Goal: Information Seeking & Learning: Learn about a topic

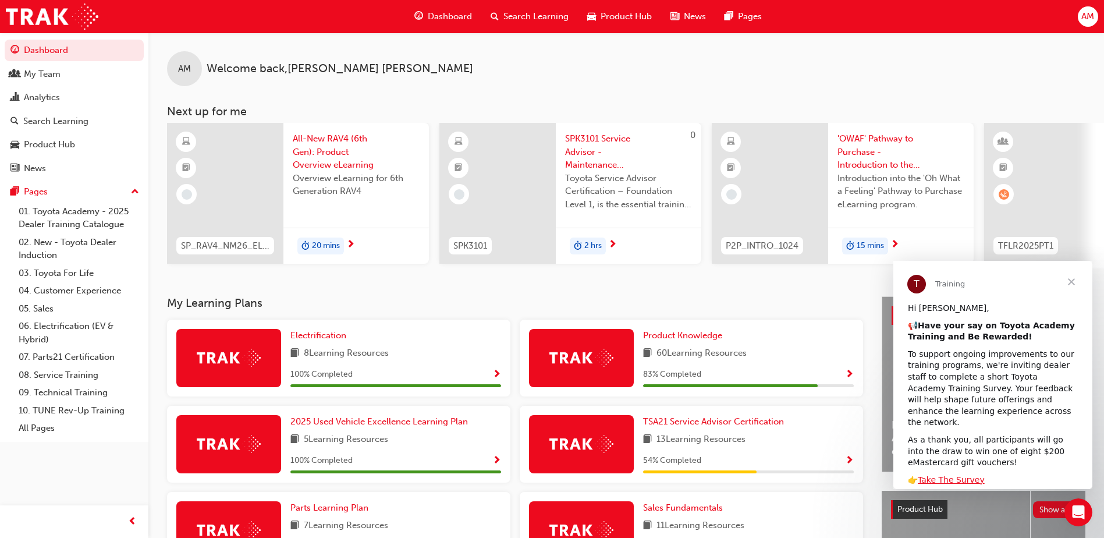
click at [1074, 282] on span "Close" at bounding box center [1072, 282] width 42 height 42
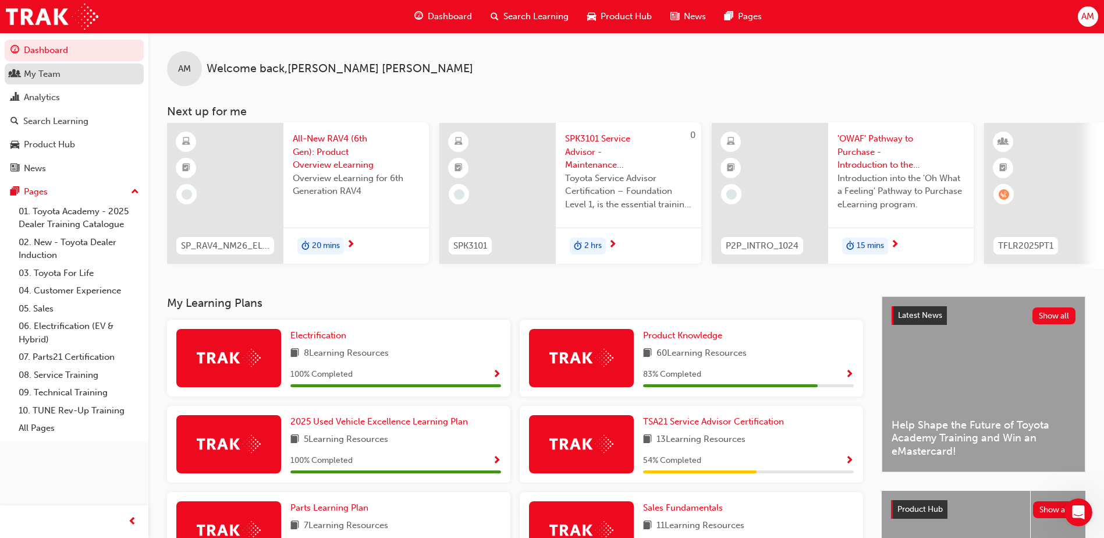
click at [59, 77] on div "My Team" at bounding box center [42, 74] width 37 height 13
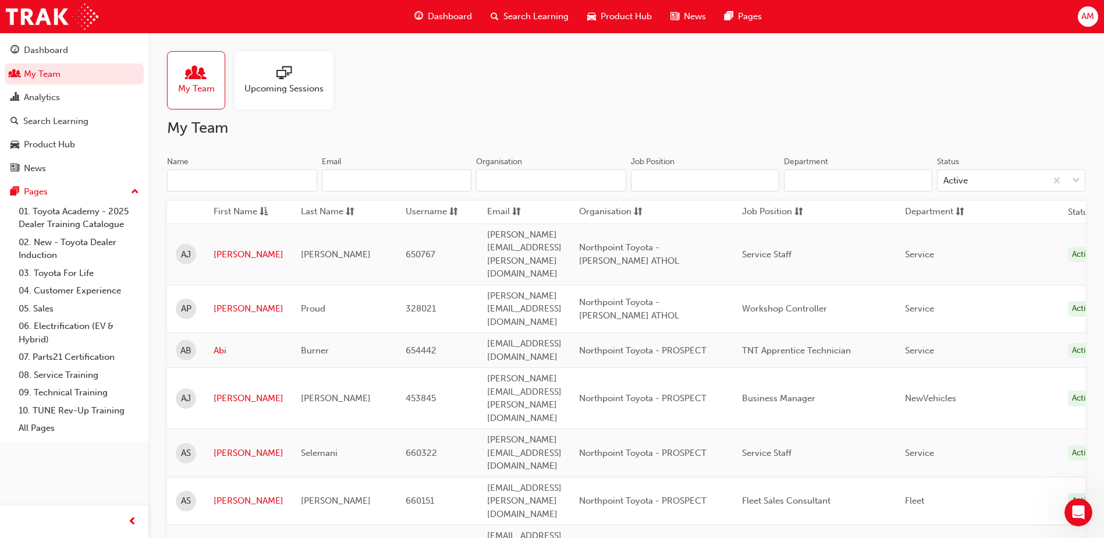
click at [219, 179] on input "Name" at bounding box center [242, 180] width 150 height 22
click at [55, 72] on link "My Team" at bounding box center [74, 74] width 139 height 22
click at [208, 185] on input "Name" at bounding box center [242, 180] width 150 height 22
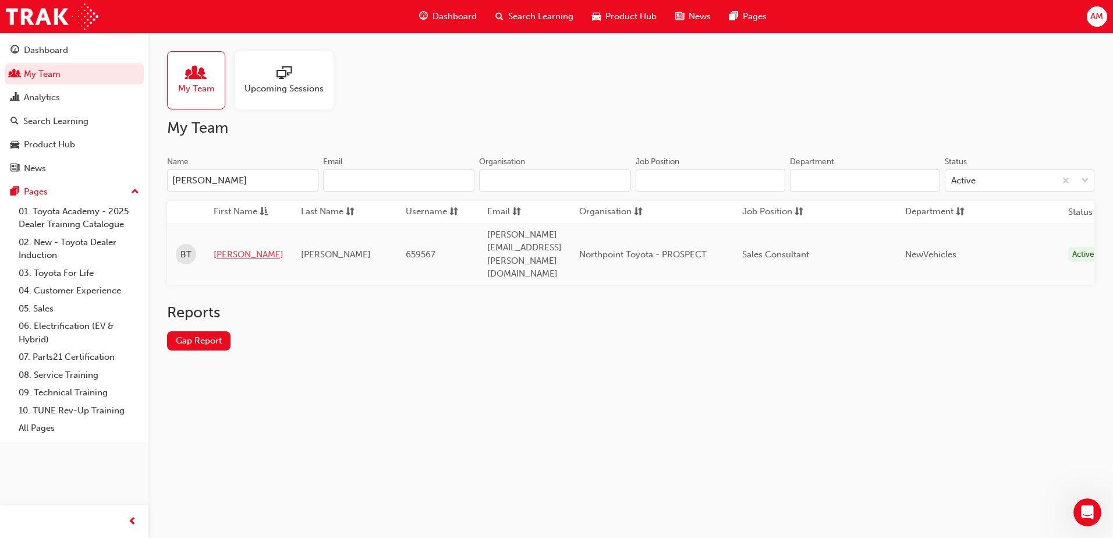
type input "[PERSON_NAME]"
click at [225, 248] on link "[PERSON_NAME]" at bounding box center [249, 254] width 70 height 13
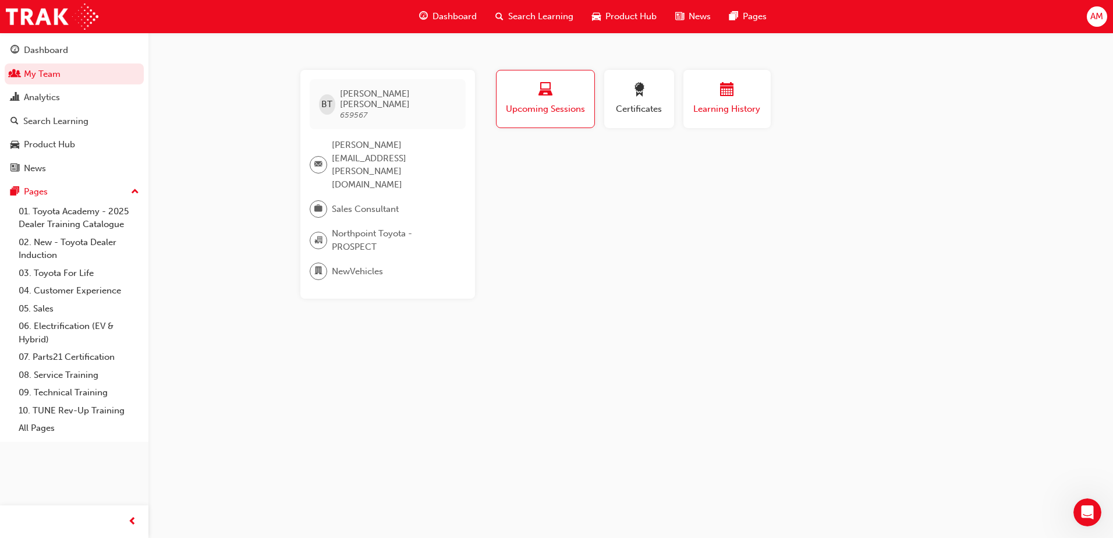
click at [731, 108] on span "Learning History" at bounding box center [727, 108] width 70 height 13
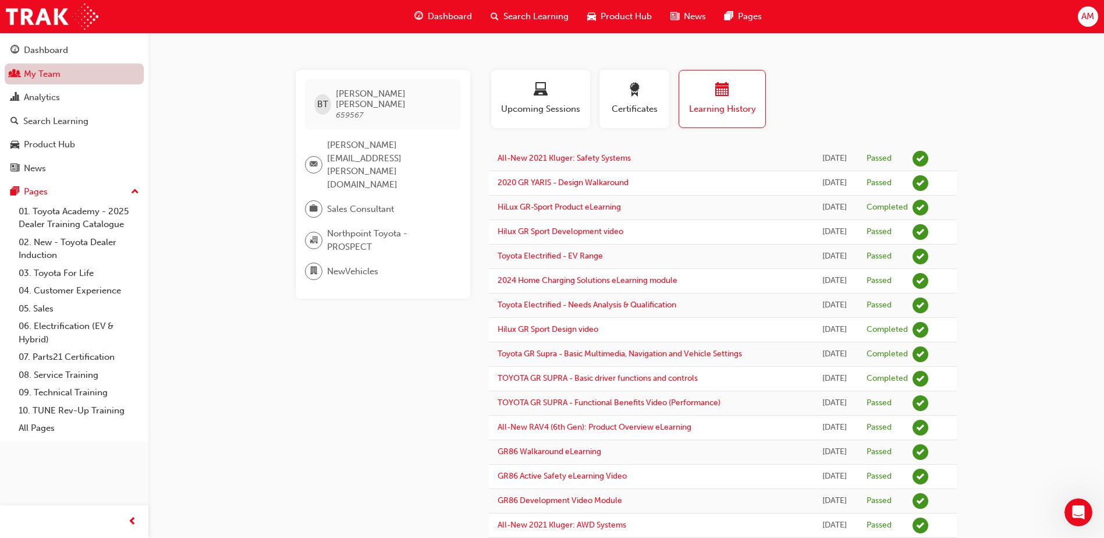
click at [66, 72] on link "My Team" at bounding box center [74, 74] width 139 height 22
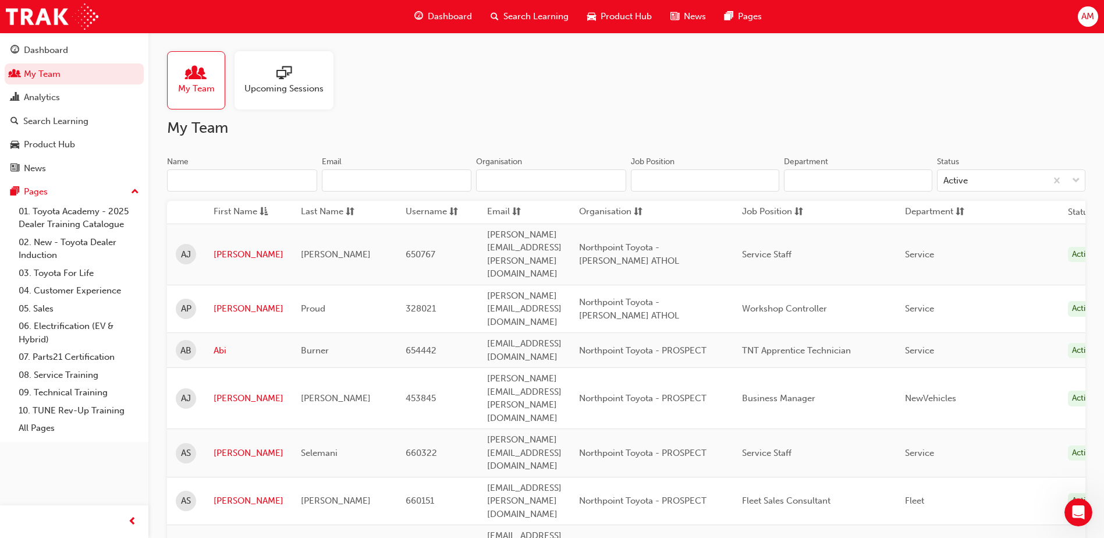
click at [210, 181] on input "Name" at bounding box center [242, 180] width 150 height 22
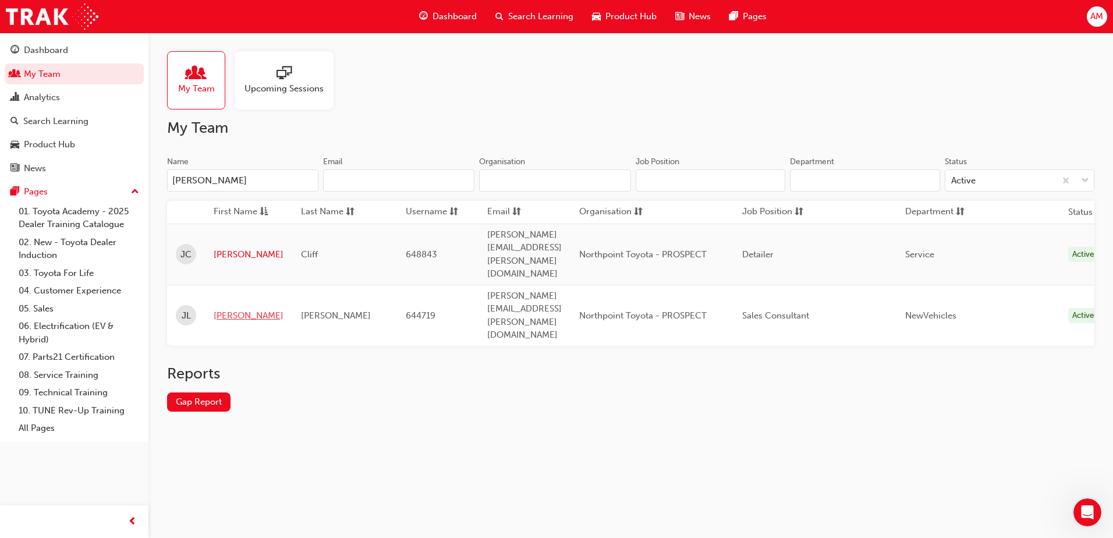
type input "[PERSON_NAME]"
click at [232, 309] on link "[PERSON_NAME]" at bounding box center [249, 315] width 70 height 13
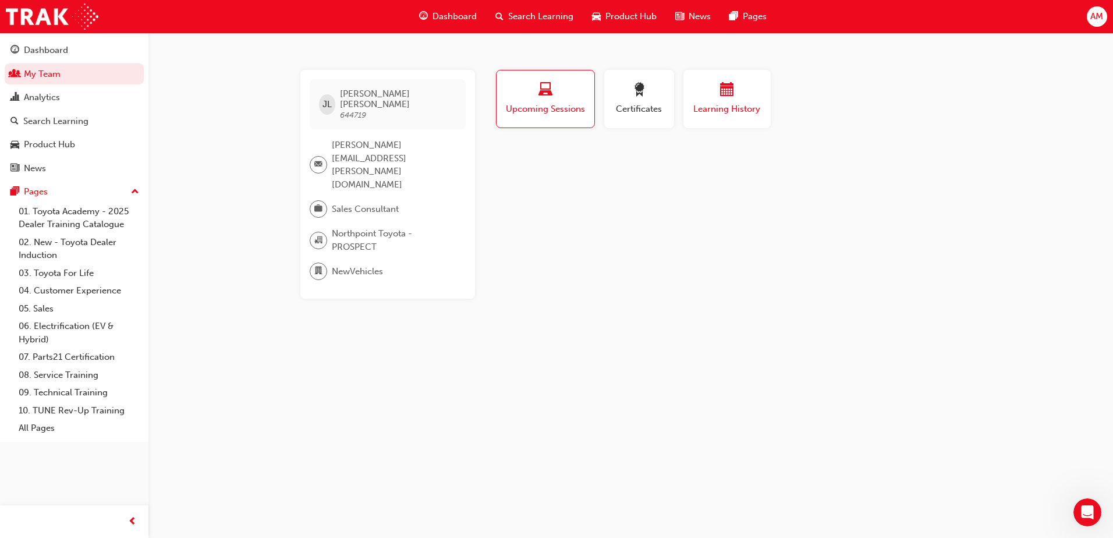
click at [730, 113] on span "Learning History" at bounding box center [727, 108] width 70 height 13
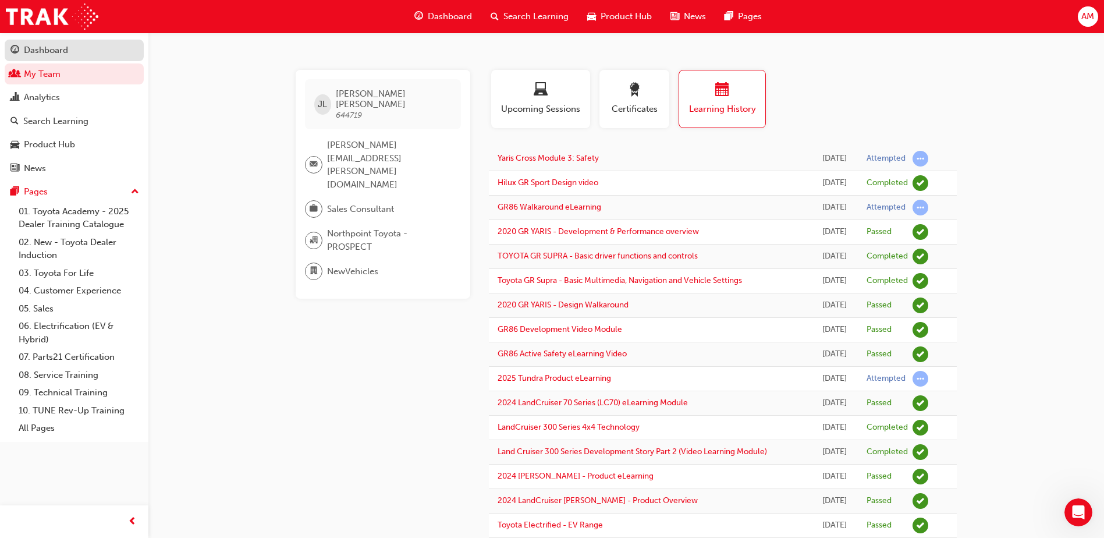
click at [57, 50] on div "Dashboard" at bounding box center [46, 50] width 44 height 13
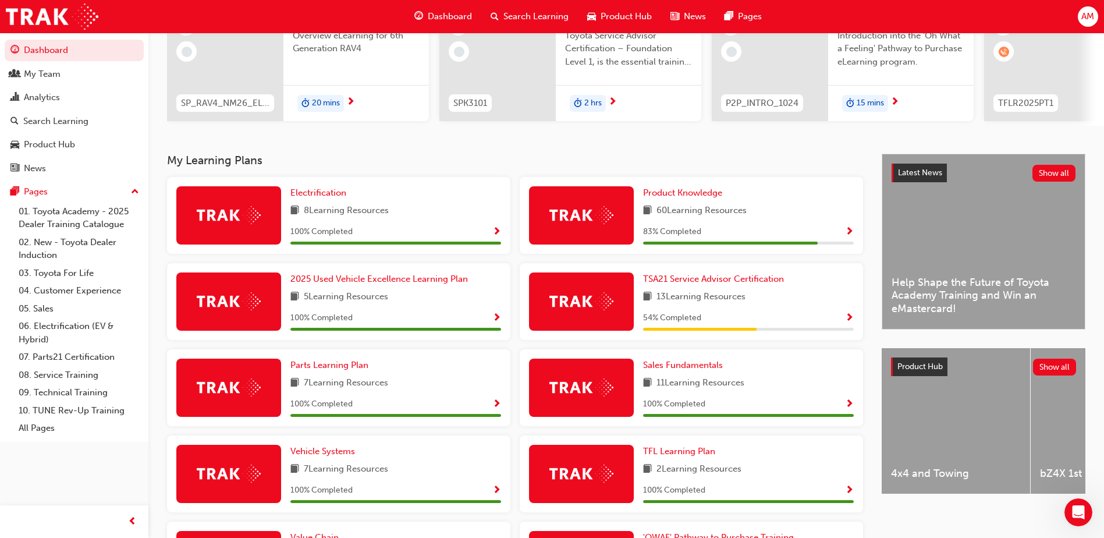
scroll to position [151, 0]
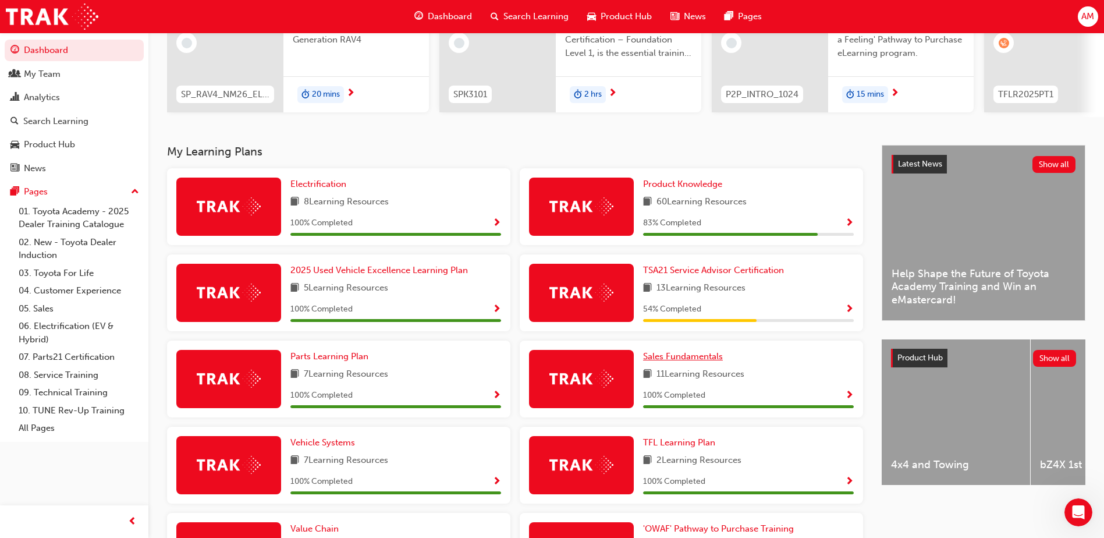
click at [684, 361] on span "Sales Fundamentals" at bounding box center [683, 356] width 80 height 10
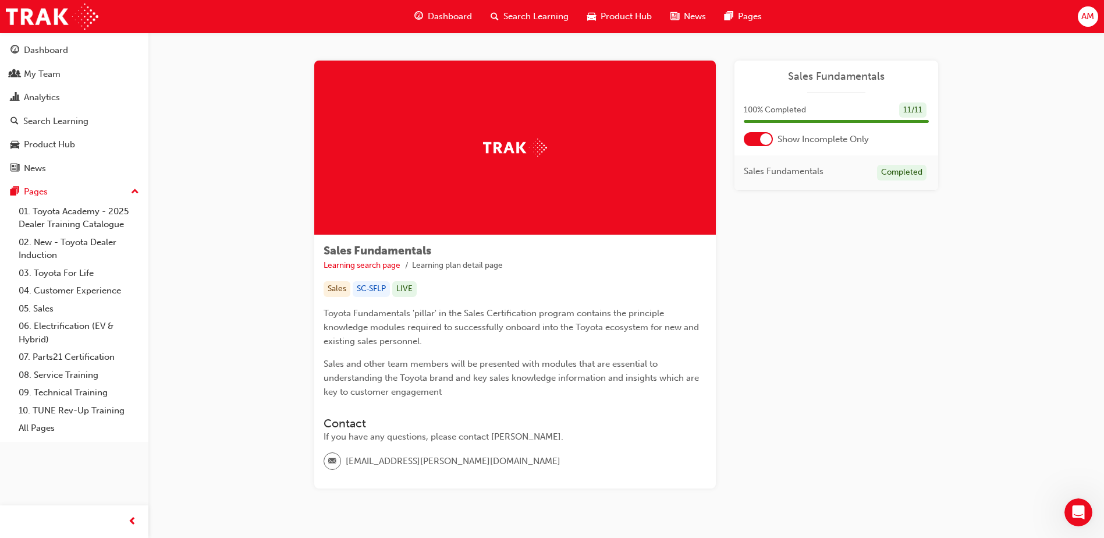
click at [767, 141] on div at bounding box center [766, 139] width 12 height 12
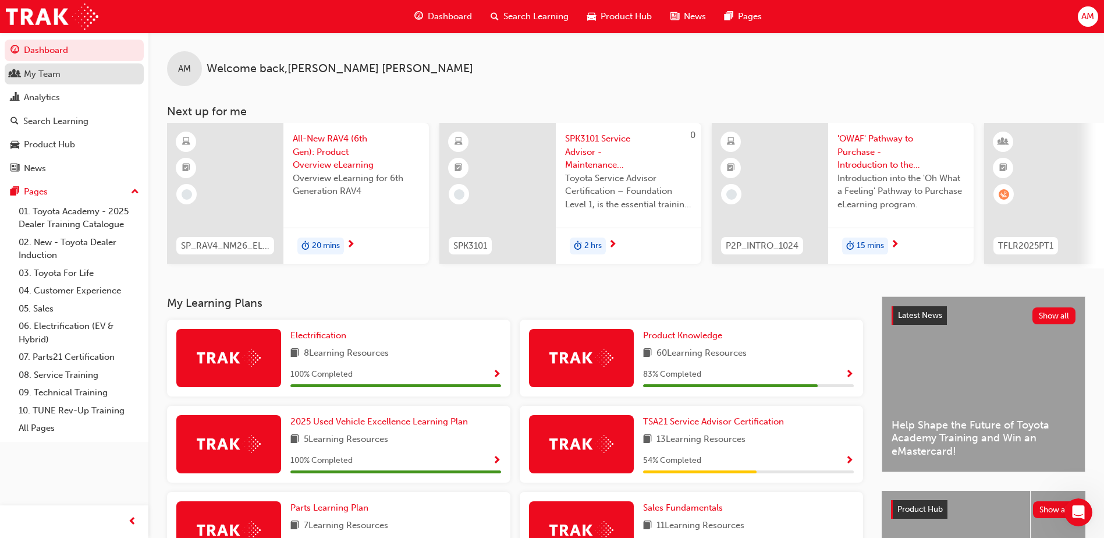
click at [54, 79] on div "My Team" at bounding box center [42, 74] width 37 height 13
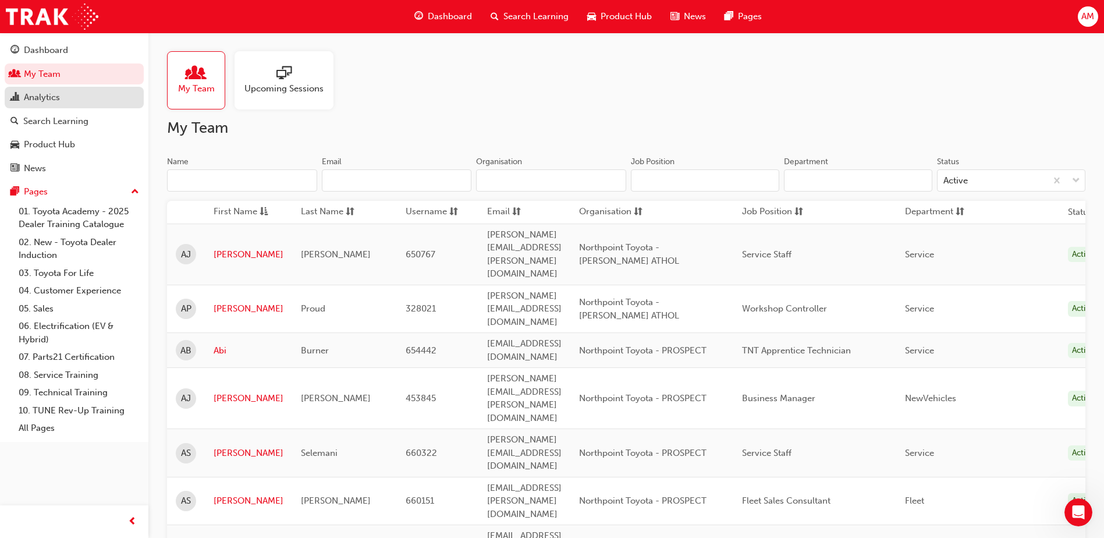
click at [42, 94] on div "Analytics" at bounding box center [42, 97] width 36 height 13
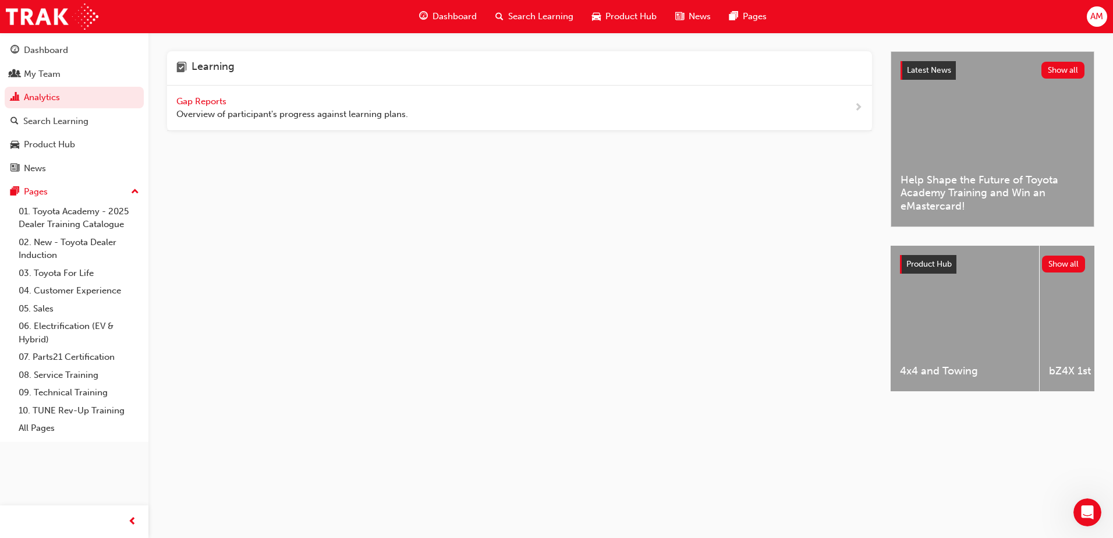
click at [210, 104] on span "Gap Reports" at bounding box center [202, 101] width 52 height 10
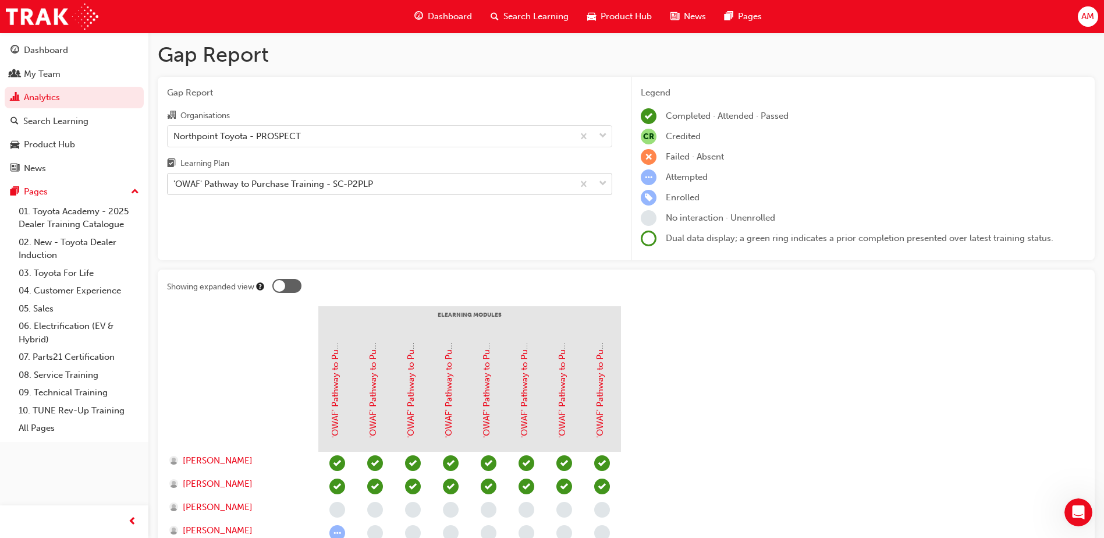
click at [277, 185] on div "'OWAF' Pathway to Purchase Training - SC-P2PLP" at bounding box center [273, 184] width 200 height 13
click at [175, 185] on input "Learning Plan 'OWAF' Pathway to Purchase Training - SC-P2PLP" at bounding box center [173, 184] width 1 height 10
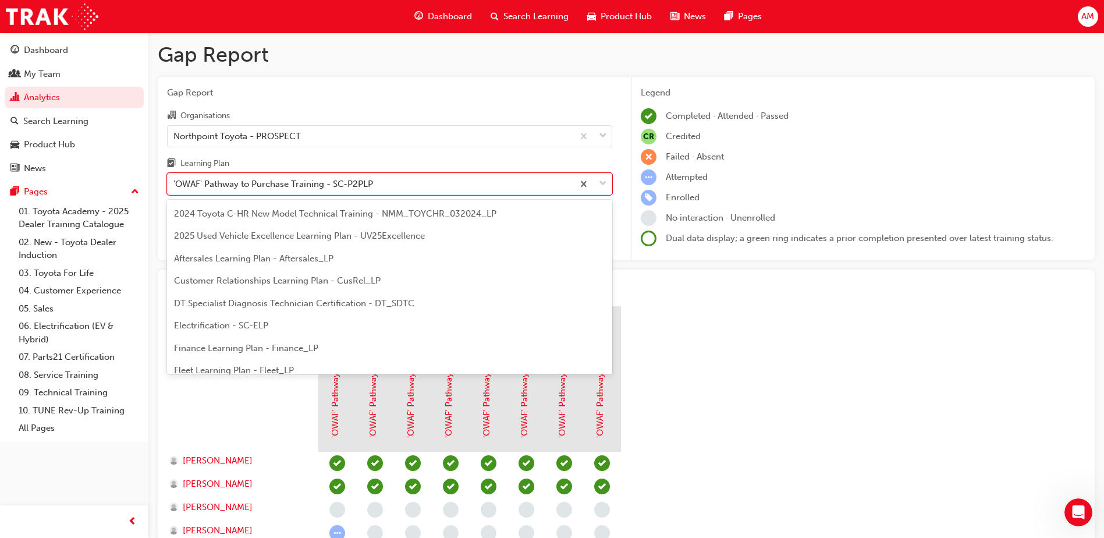
scroll to position [77, 0]
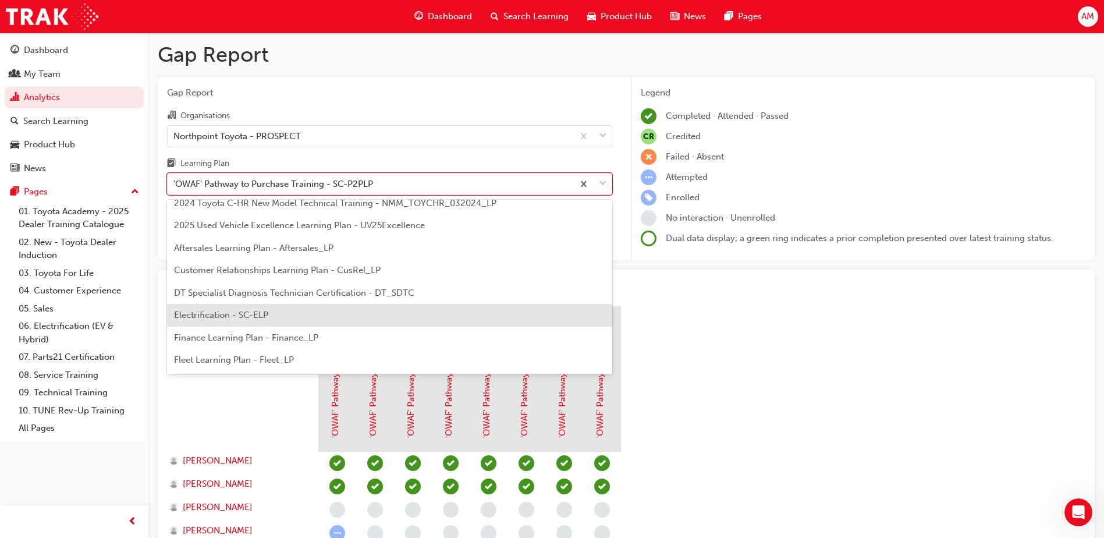
click at [286, 311] on div "Electrification - SC-ELP" at bounding box center [389, 315] width 445 height 23
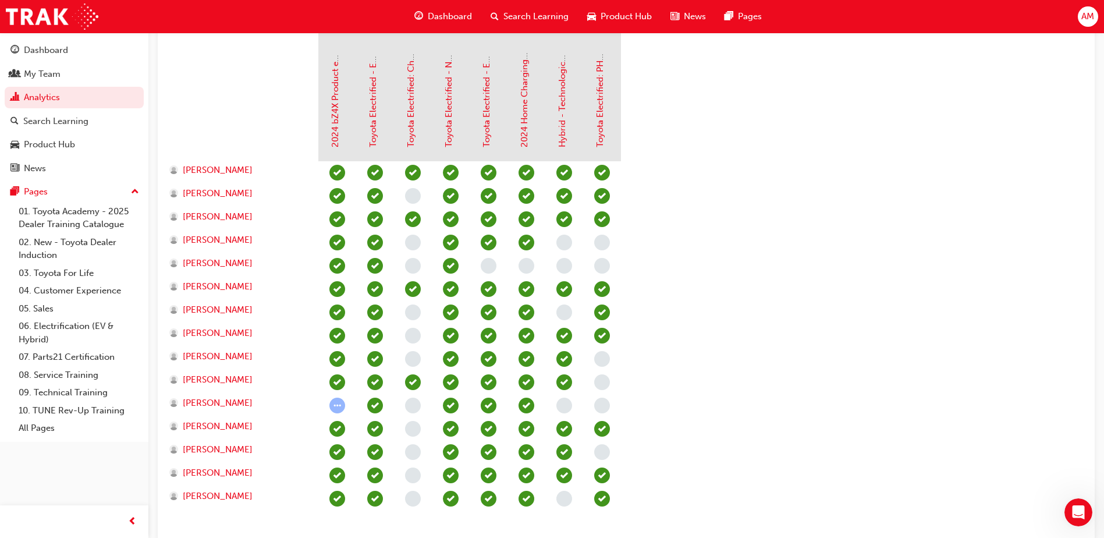
scroll to position [292, 0]
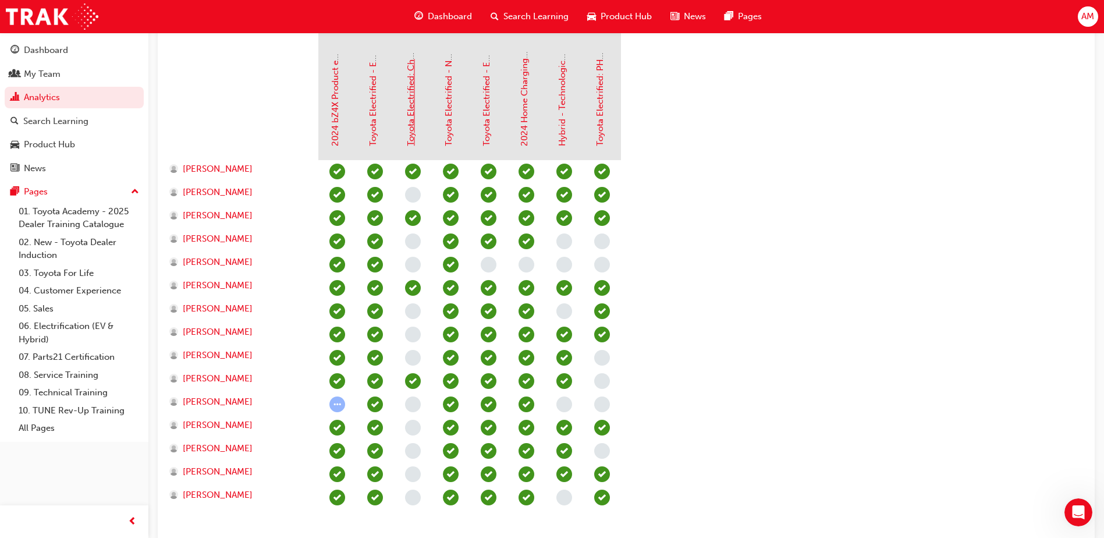
click at [411, 104] on link "Toyota Electrified: Charging Demonstration best practice video" at bounding box center [411, 19] width 10 height 254
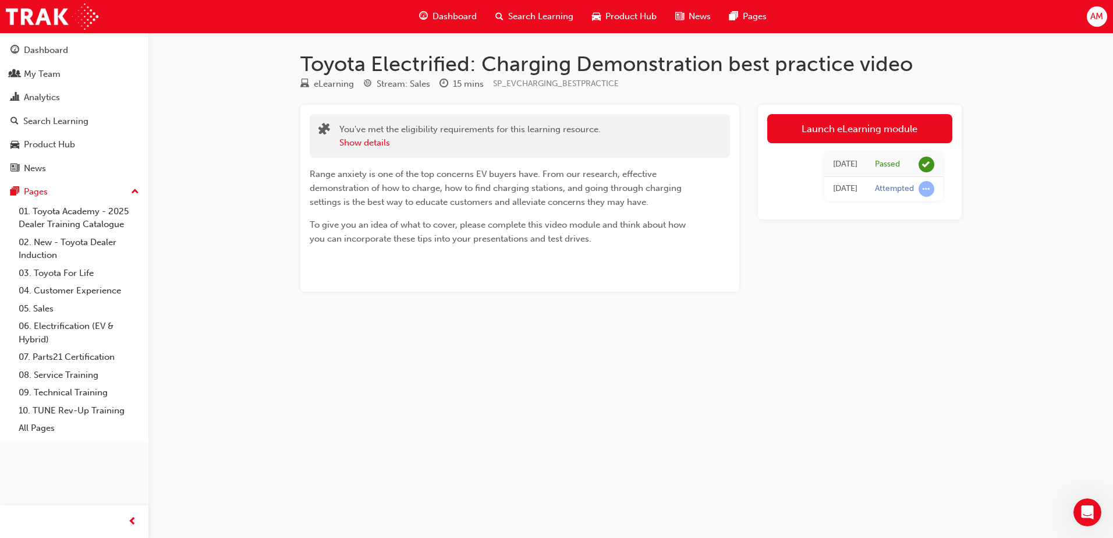
click at [541, 238] on span "To give you an idea of what to cover, please complete this video module and thi…" at bounding box center [499, 231] width 378 height 24
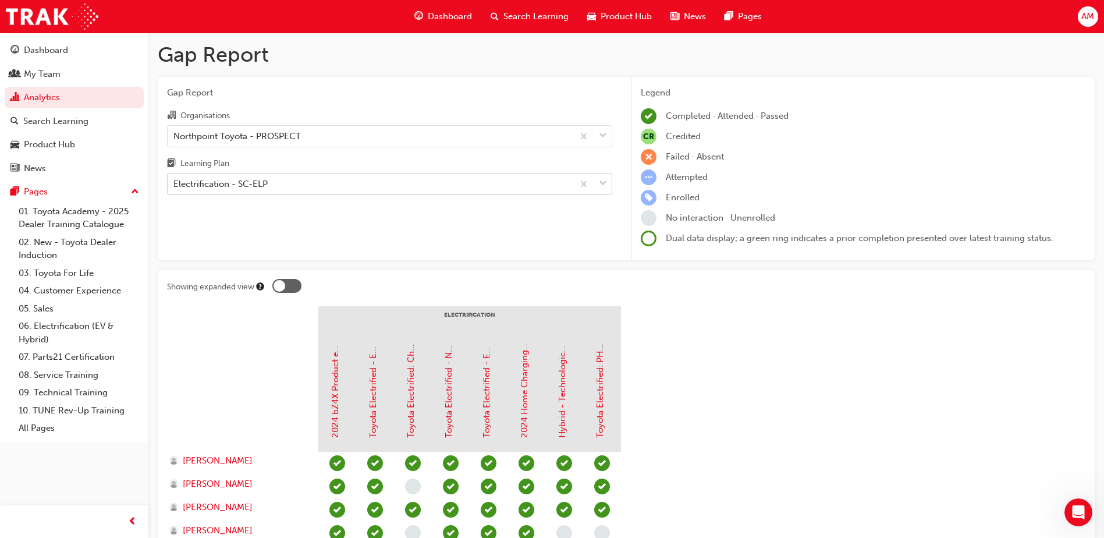
click at [374, 182] on div "Electrification - SC-ELP" at bounding box center [371, 184] width 406 height 20
click at [175, 182] on input "Learning Plan Electrification - SC-ELP" at bounding box center [173, 184] width 1 height 10
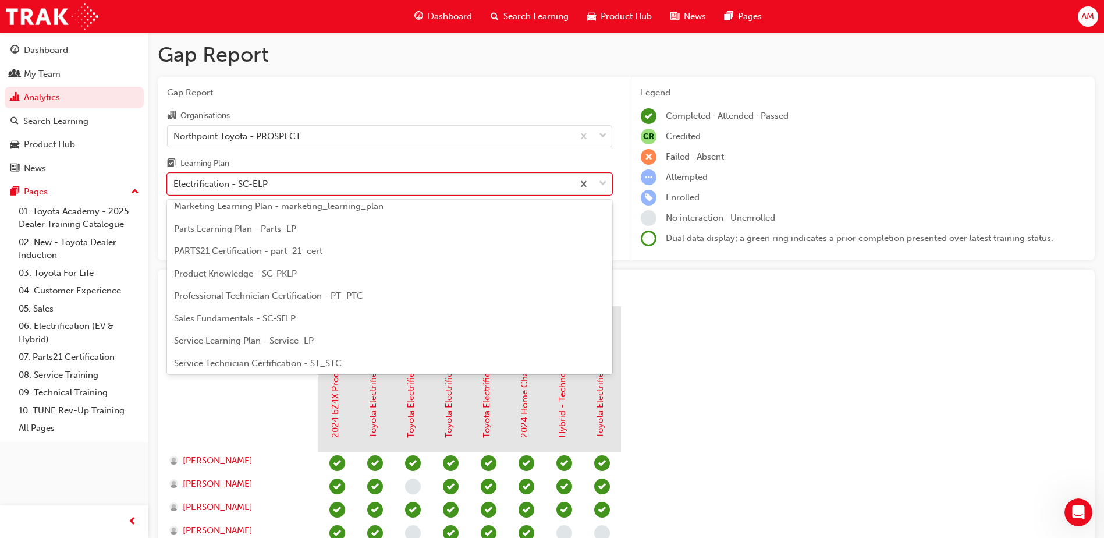
scroll to position [331, 0]
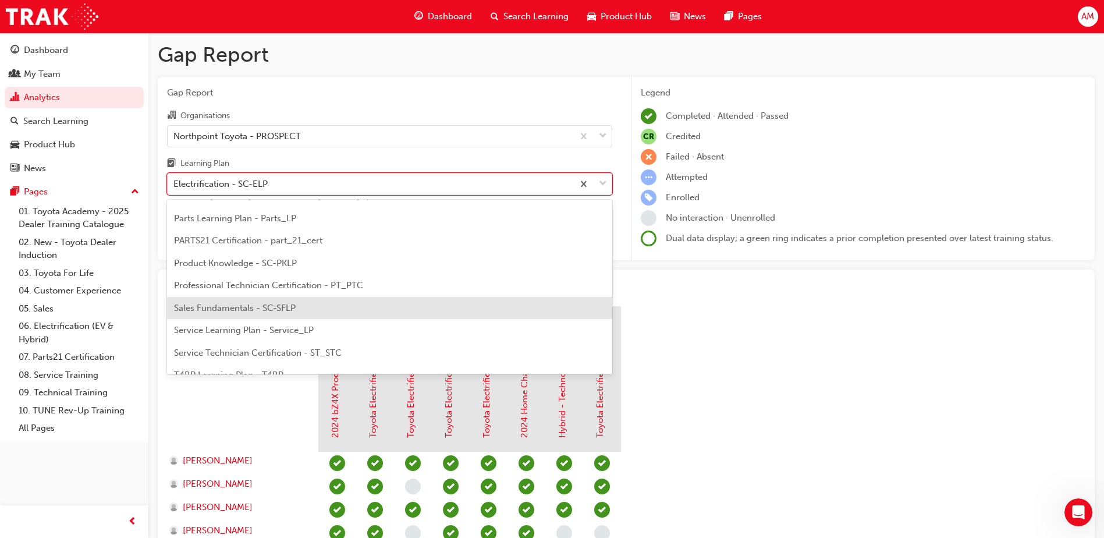
click at [315, 311] on div "Sales Fundamentals - SC-SFLP" at bounding box center [389, 308] width 445 height 23
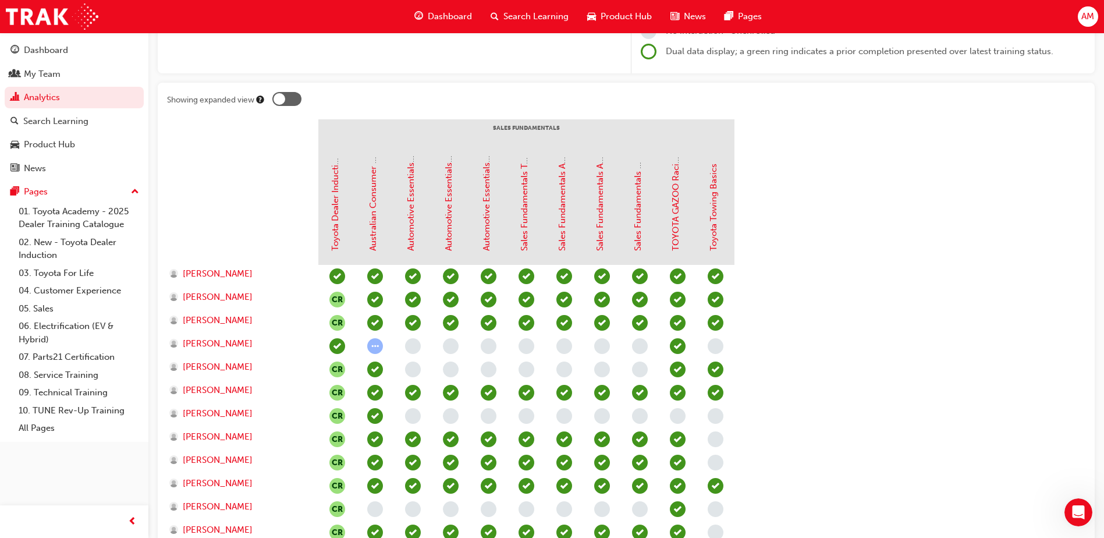
scroll to position [189, 0]
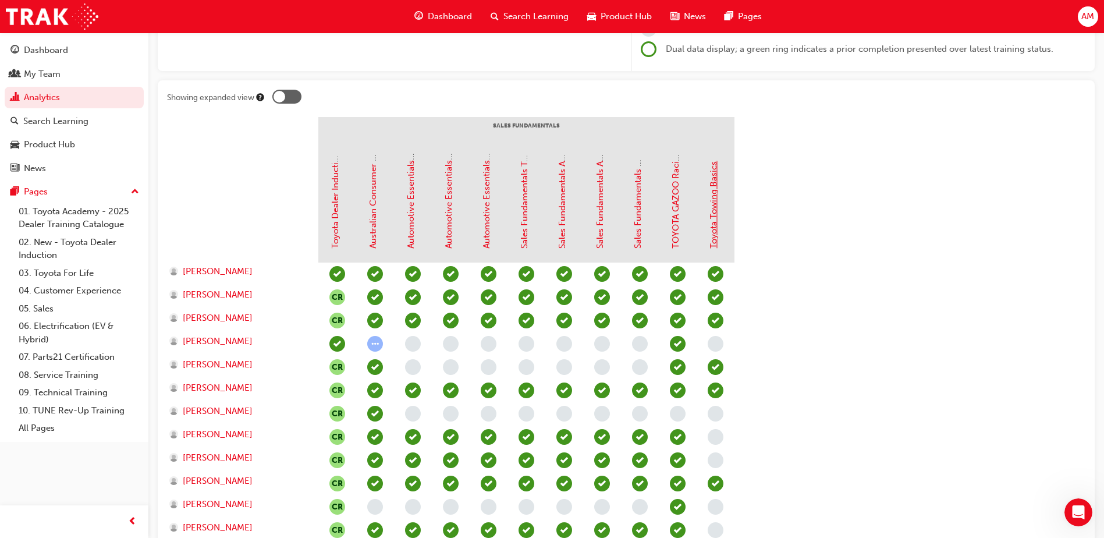
click at [713, 222] on link "Toyota Towing Basics" at bounding box center [713, 204] width 10 height 87
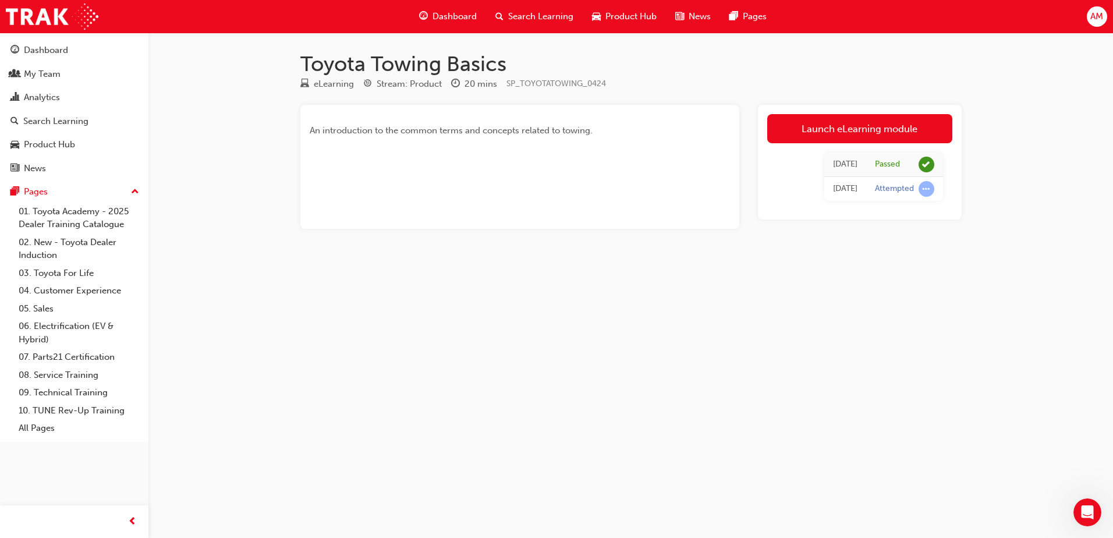
click at [471, 144] on div "An introduction to the common terms and concepts related to towing." at bounding box center [519, 167] width 439 height 124
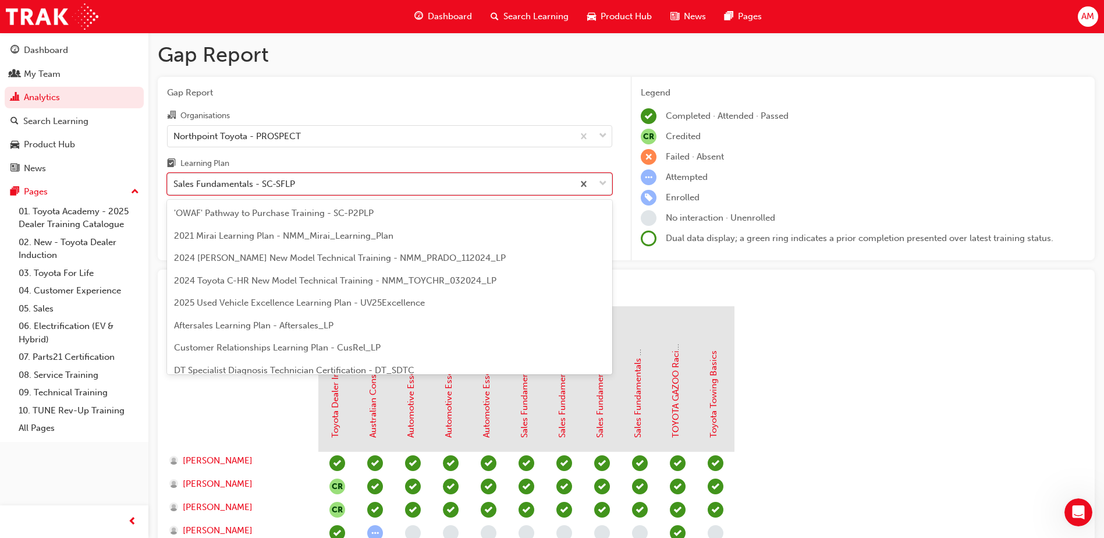
click at [364, 181] on div "Sales Fundamentals - SC-SFLP" at bounding box center [371, 184] width 406 height 20
click at [175, 181] on input "Learning Plan option Sales Fundamentals - SC-SFLP focused, 20 of 30. 30 results…" at bounding box center [173, 184] width 1 height 10
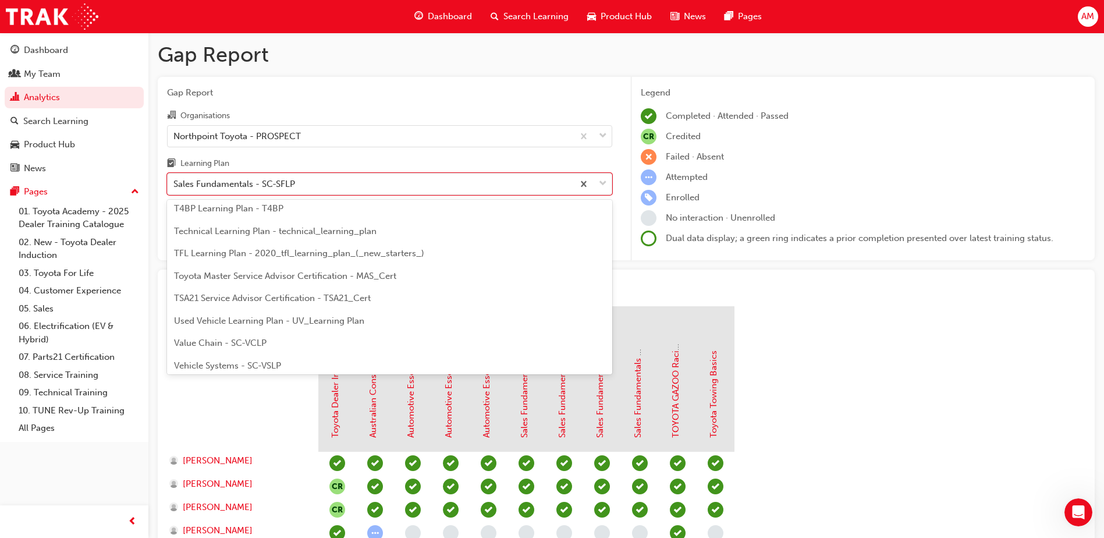
scroll to position [502, 0]
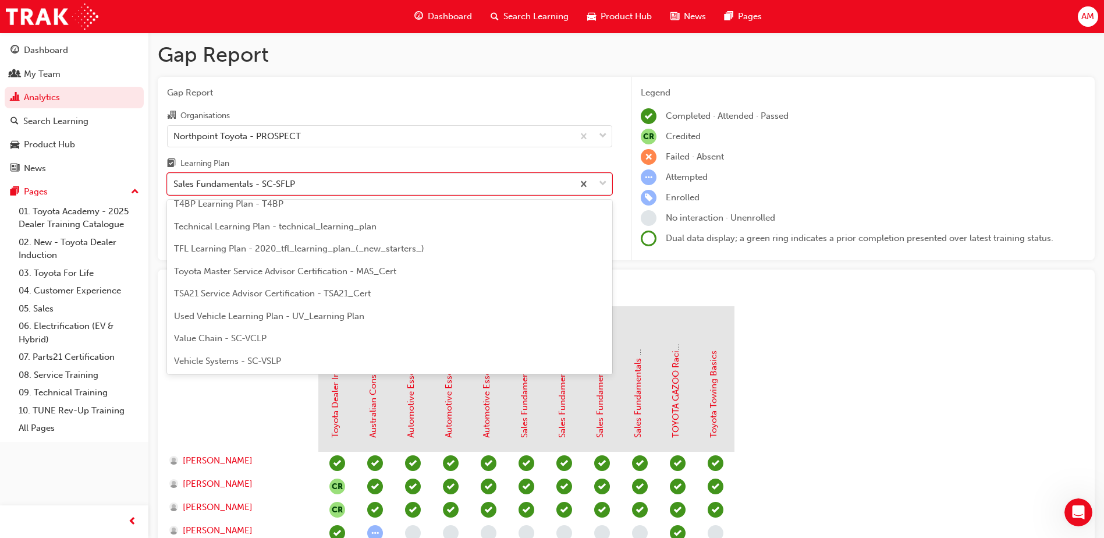
click at [260, 344] on div "Value Chain - SC-VCLP" at bounding box center [389, 338] width 445 height 23
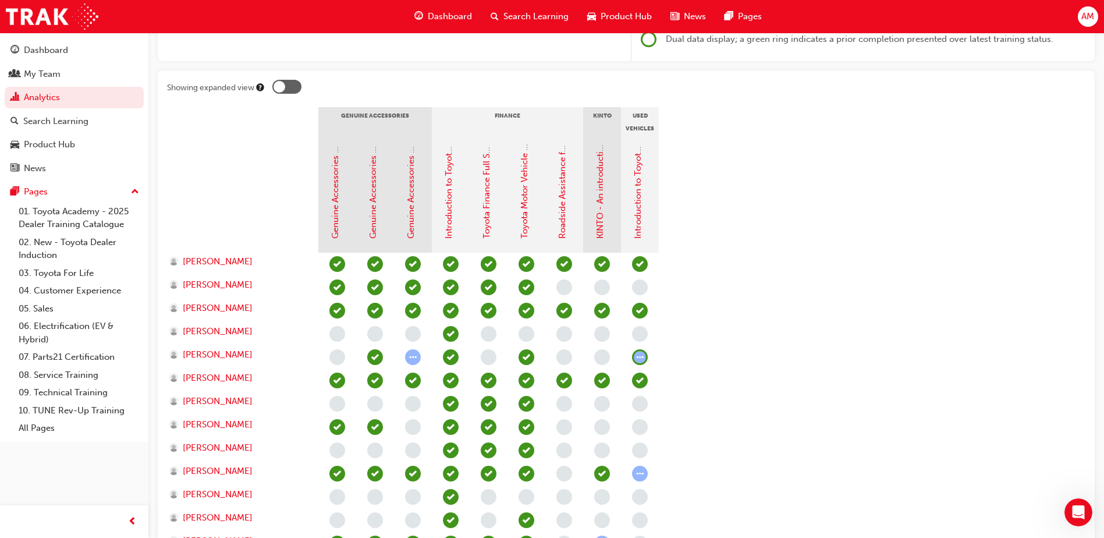
scroll to position [201, 0]
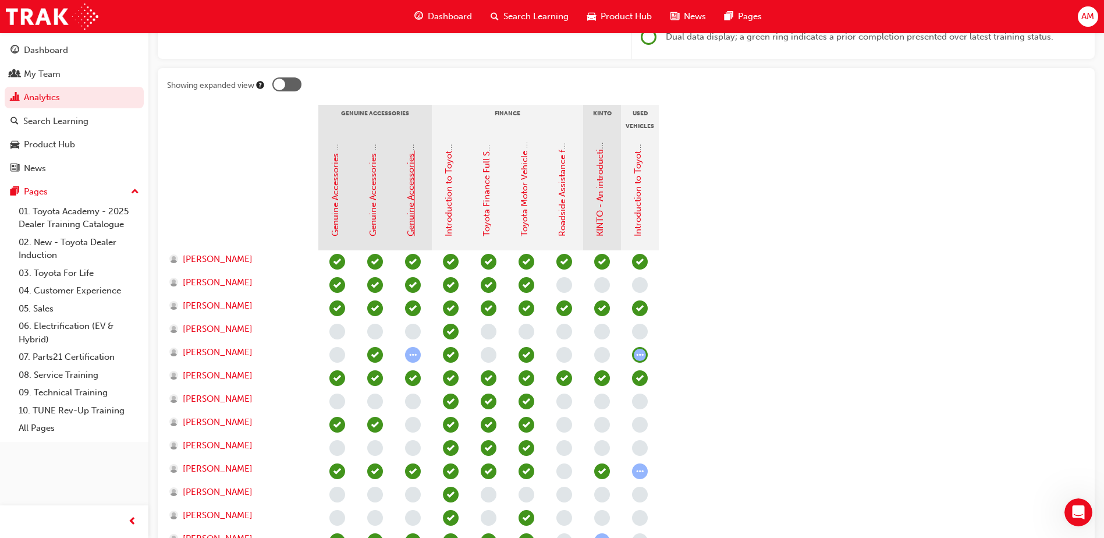
click at [409, 216] on link "Genuine Accessories - Canopies. Why Toyota Genuine?" at bounding box center [411, 125] width 10 height 222
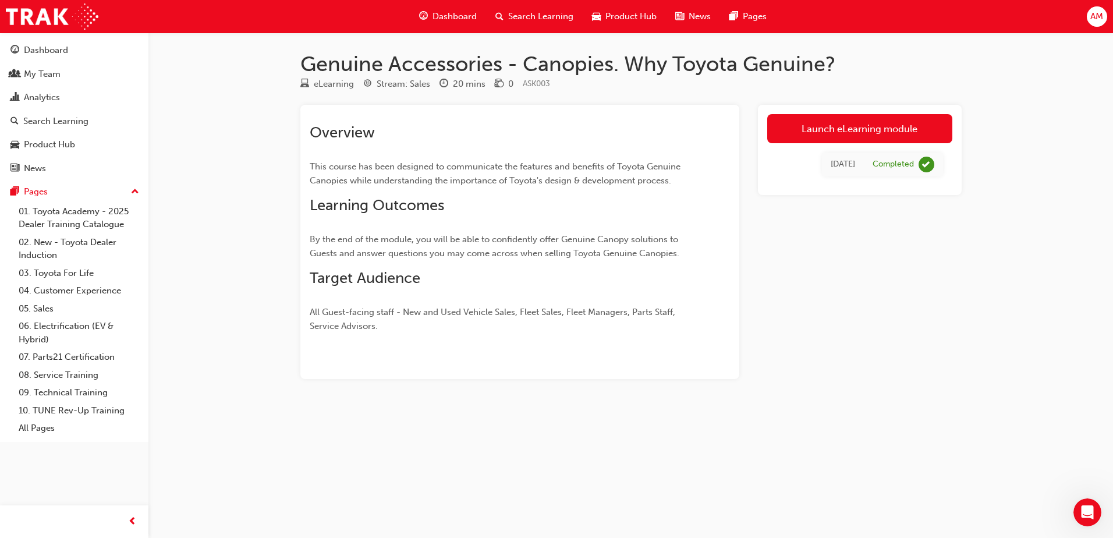
click at [420, 250] on span "By the end of the module, you will be able to confidently offer Genuine Canopy …" at bounding box center [495, 246] width 371 height 24
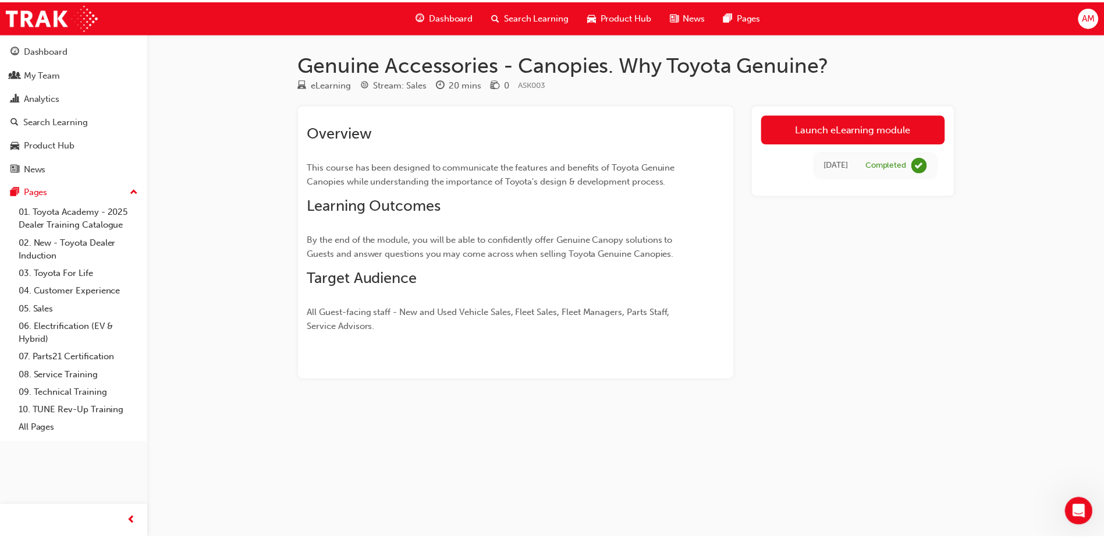
scroll to position [201, 0]
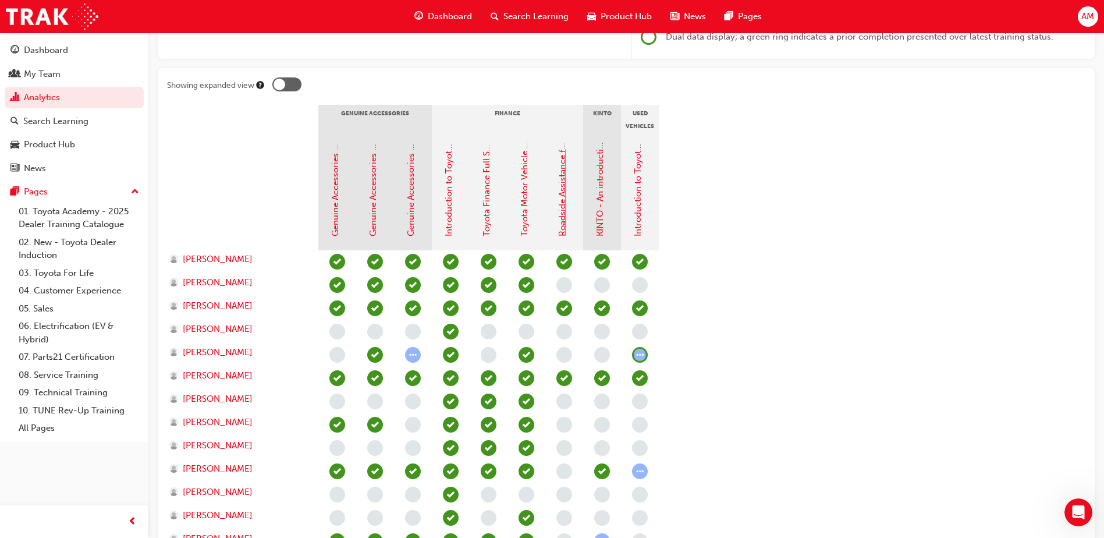
click at [562, 205] on link "Roadside Assistance for Sales Consultants" at bounding box center [562, 152] width 10 height 169
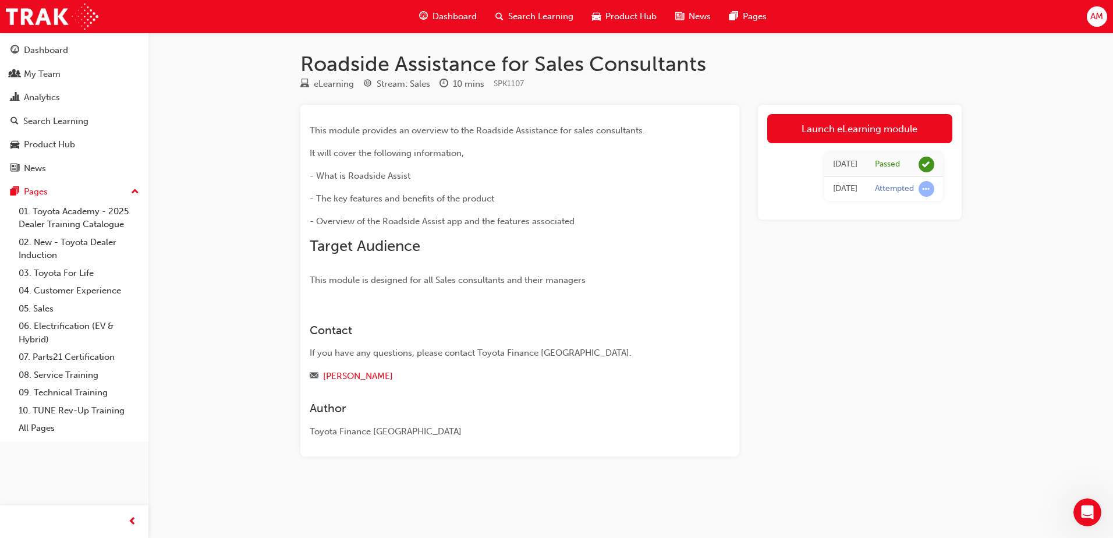
click at [439, 285] on span "This module is designed for all Sales consultants and their managers" at bounding box center [448, 280] width 276 height 10
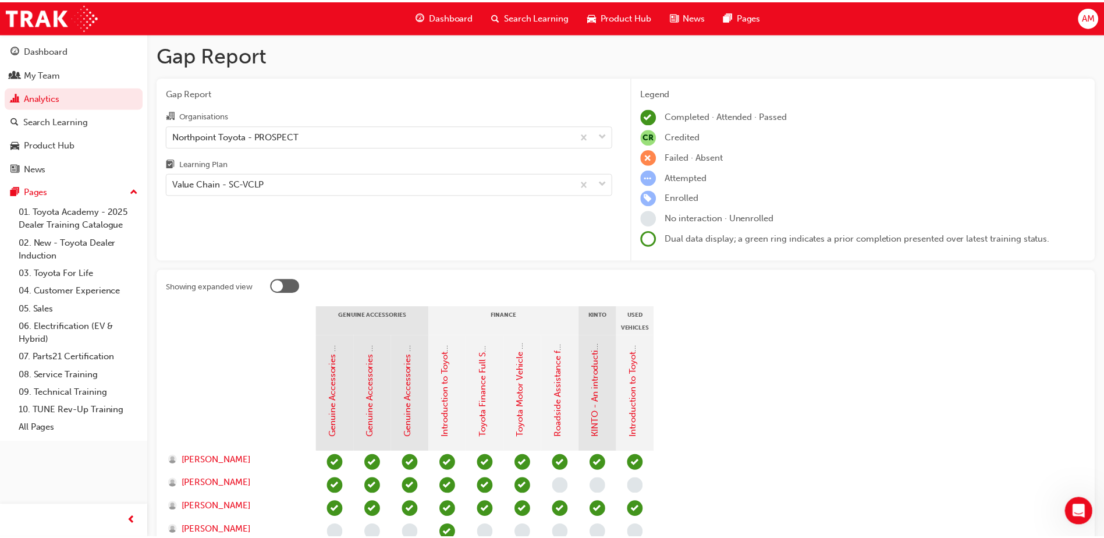
scroll to position [201, 0]
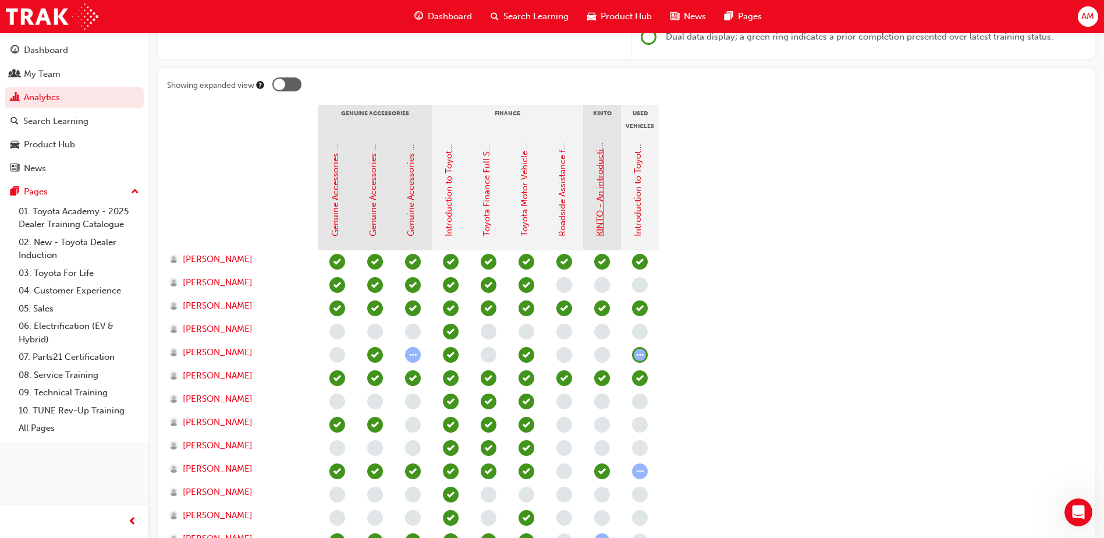
click at [602, 201] on link "KINTO - An introduction" at bounding box center [600, 188] width 10 height 98
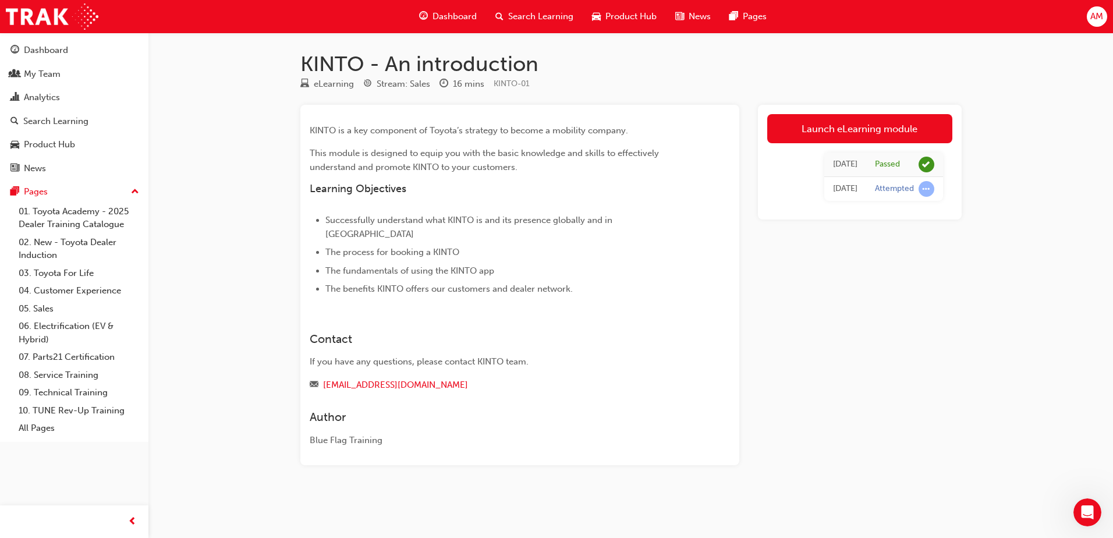
click at [450, 283] on span "The benefits KINTO offers our customers and dealer network." at bounding box center [448, 288] width 247 height 10
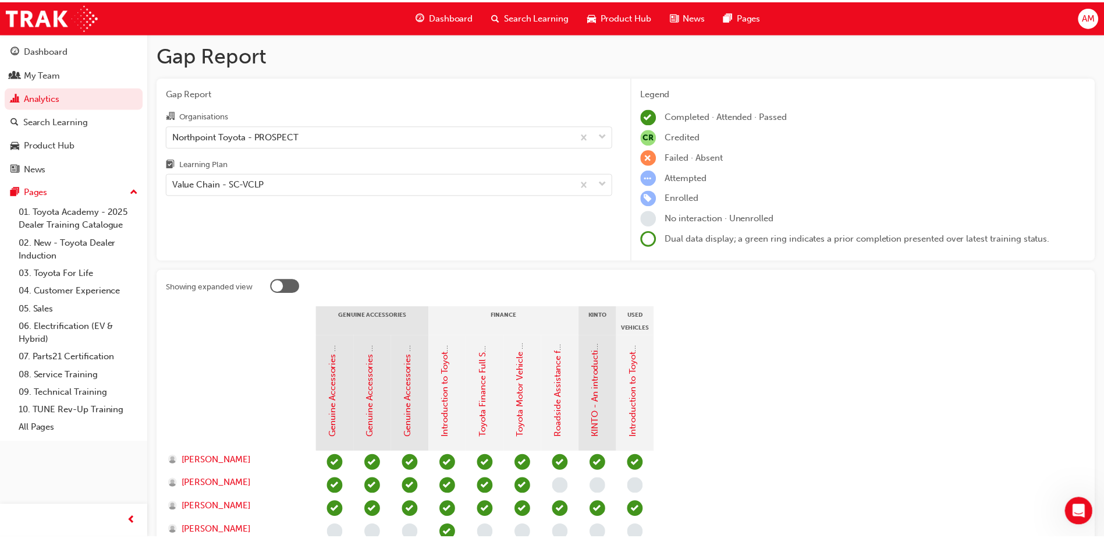
scroll to position [201, 0]
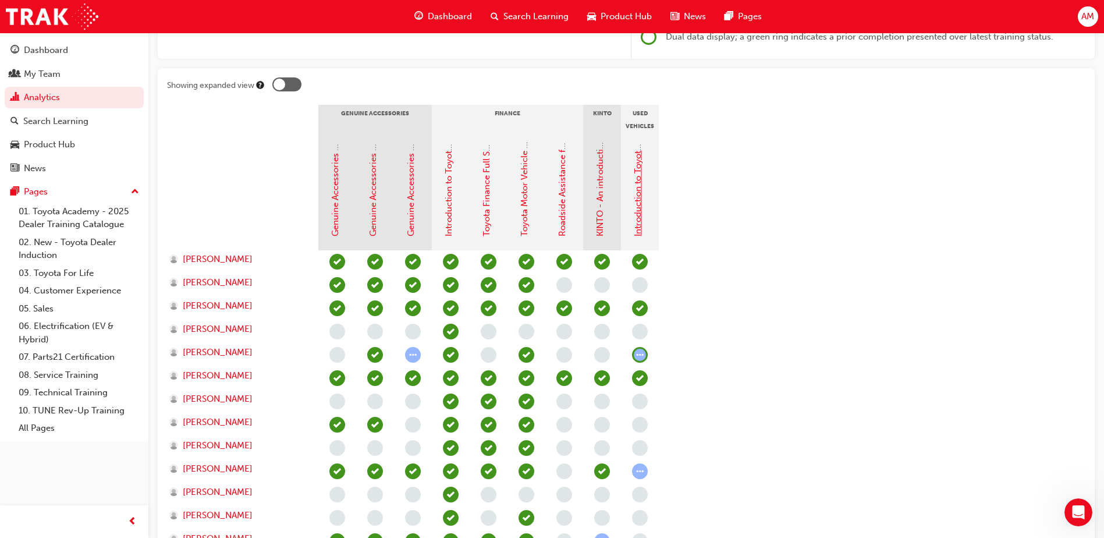
click at [641, 190] on link "Introduction to Toyota Certified Pre-owned [TCPO] eLearning" at bounding box center [638, 111] width 10 height 249
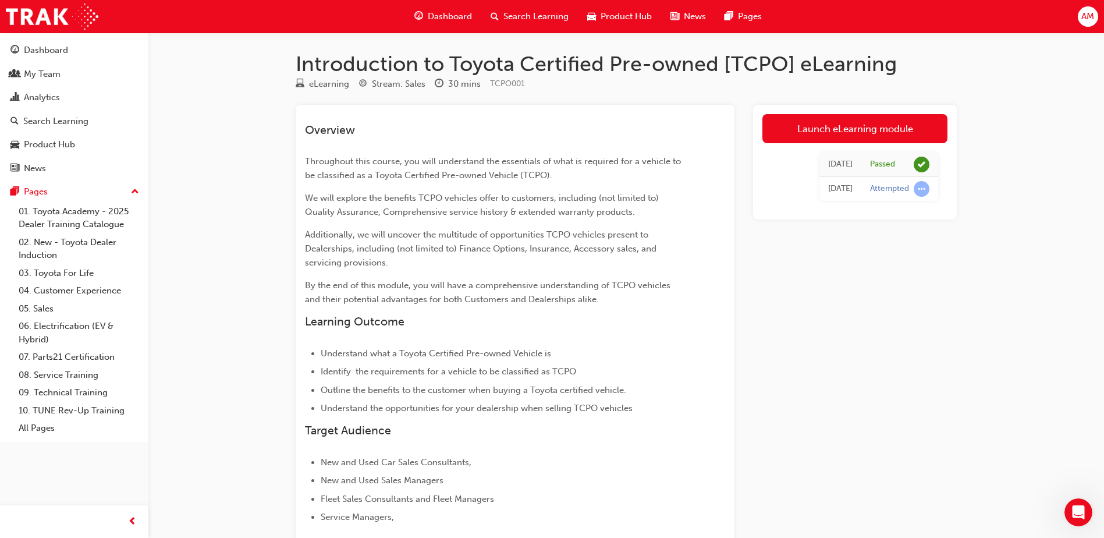
click at [486, 322] on h3 "Learning Outcome" at bounding box center [494, 321] width 378 height 13
click at [484, 292] on p "By the end of this module, you will have a comprehensive understanding of TCPO …" at bounding box center [494, 292] width 378 height 28
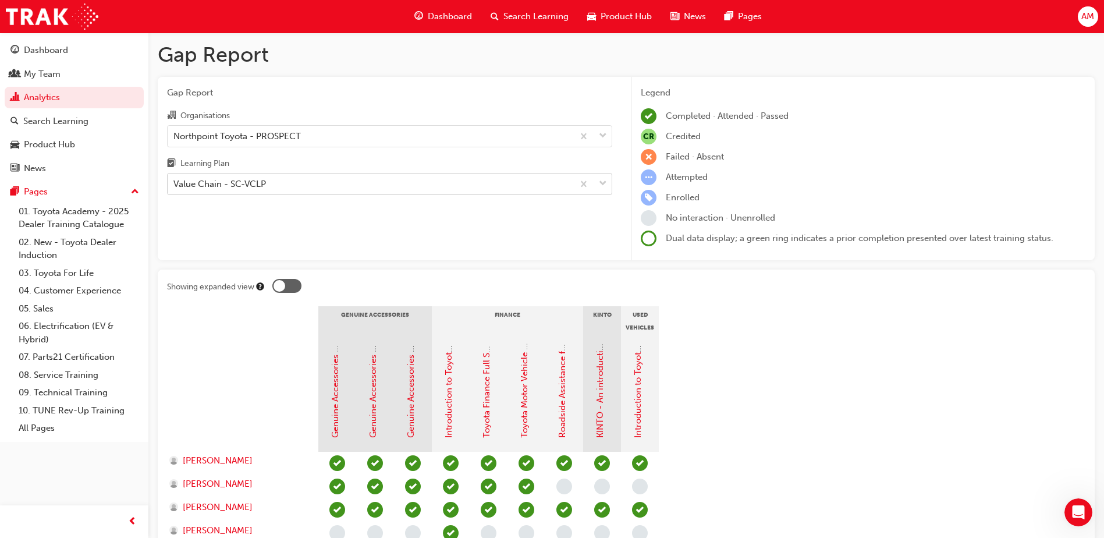
click at [607, 182] on div at bounding box center [592, 183] width 38 height 21
click at [175, 182] on input "Learning Plan Value Chain - SC-VCLP" at bounding box center [173, 184] width 1 height 10
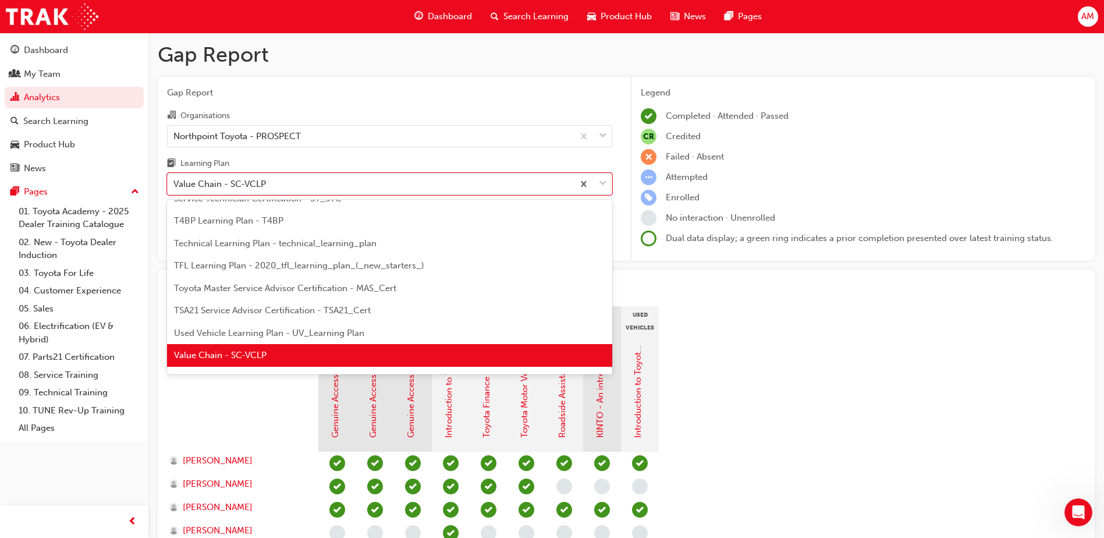
scroll to position [502, 0]
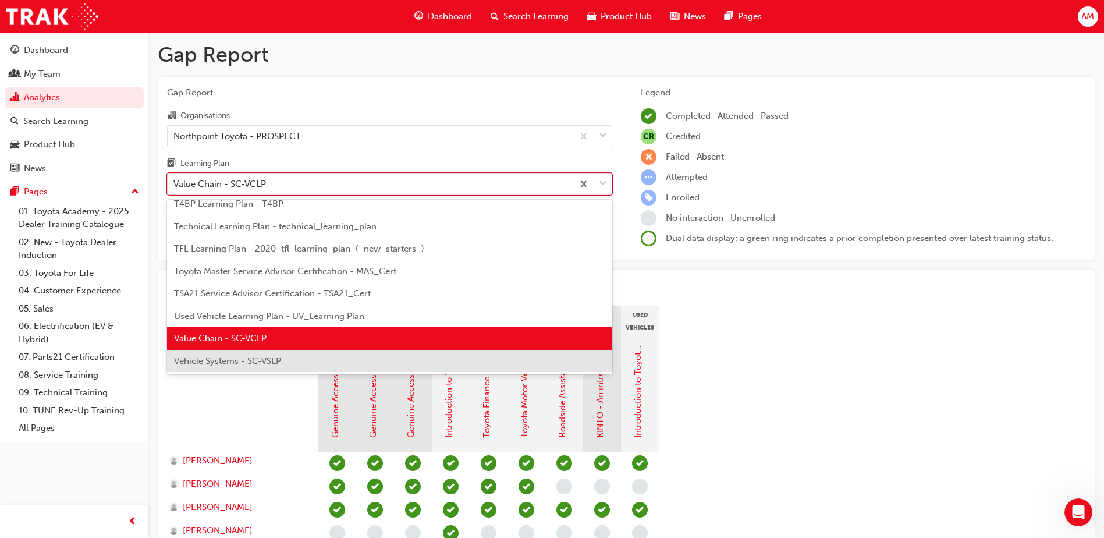
click at [303, 362] on div "Vehicle Systems - SC-VSLP" at bounding box center [389, 361] width 445 height 23
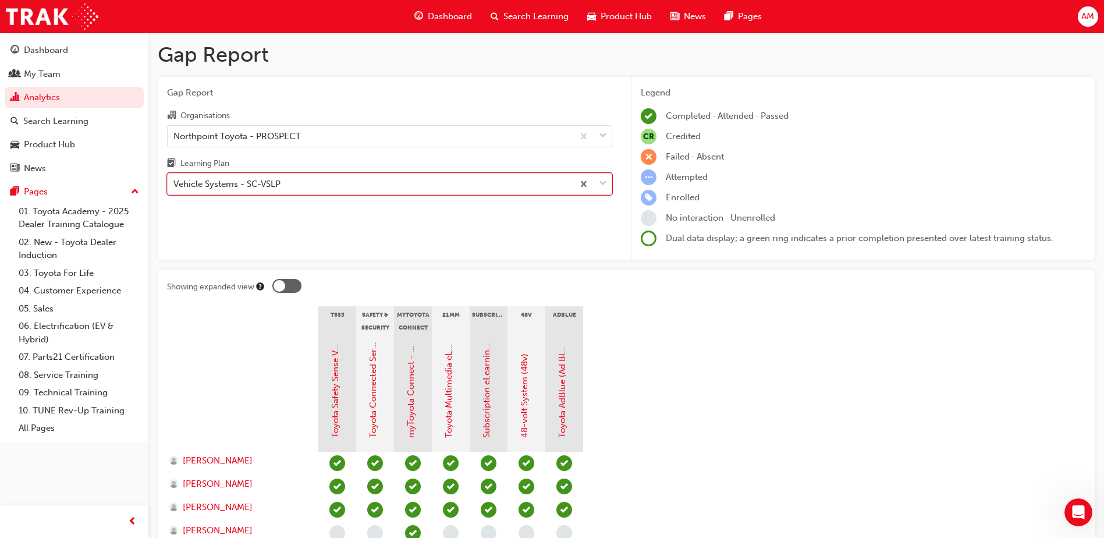
click at [353, 181] on div "Vehicle Systems - SC-VSLP" at bounding box center [371, 184] width 406 height 20
click at [175, 181] on input "Learning Plan option Vehicle Systems - SC-VSLP, selected. 0 results available. …" at bounding box center [173, 184] width 1 height 10
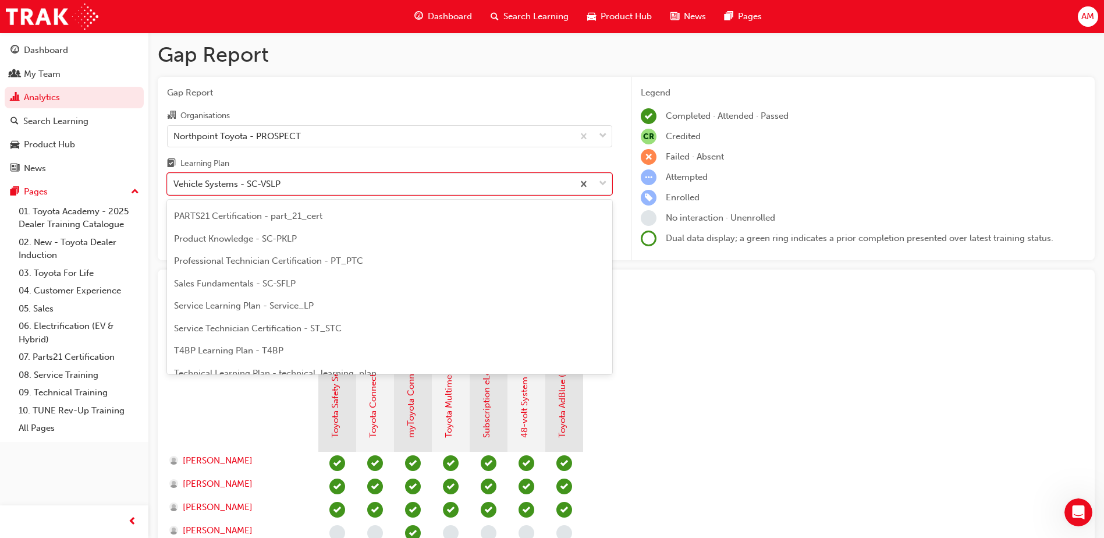
scroll to position [353, 0]
click at [243, 287] on span "Sales Fundamentals - SC-SFLP" at bounding box center [235, 286] width 122 height 10
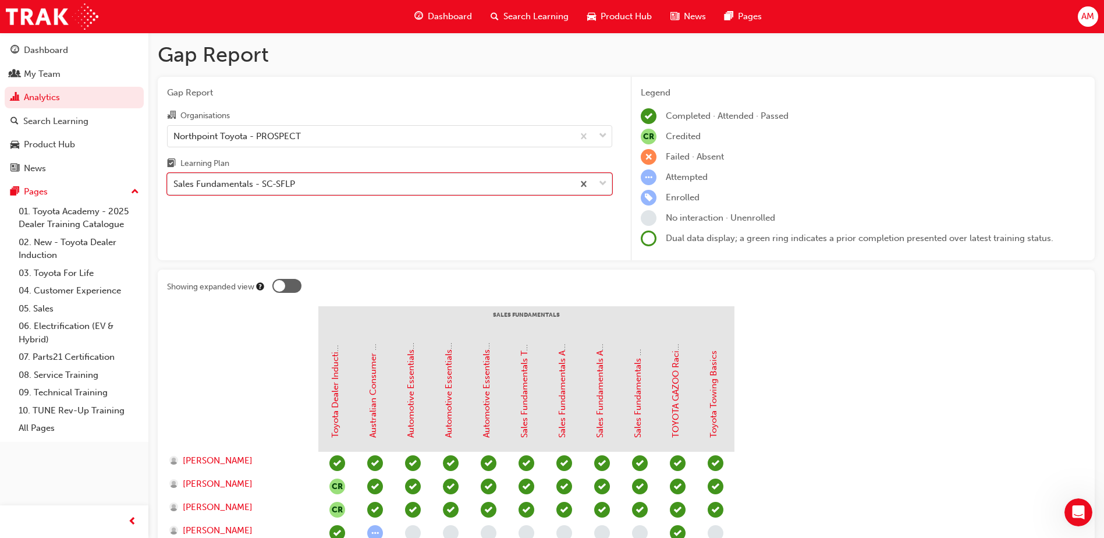
click at [271, 185] on div "Sales Fundamentals - SC-SFLP" at bounding box center [234, 184] width 122 height 13
click at [175, 185] on input "Learning Plan option Sales Fundamentals - SC-SFLP, selected. 0 results availabl…" at bounding box center [173, 184] width 1 height 10
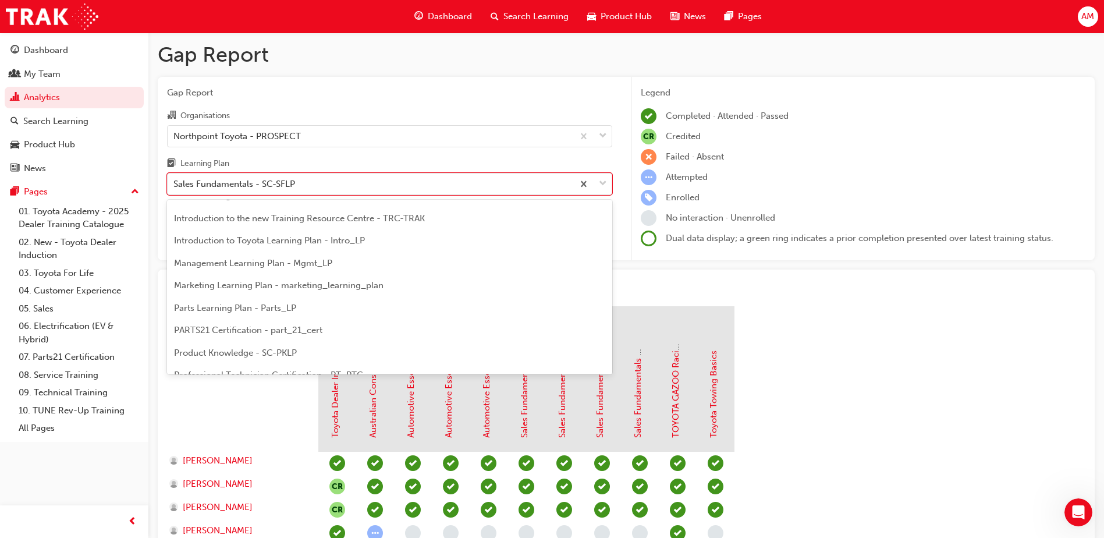
scroll to position [239, 0]
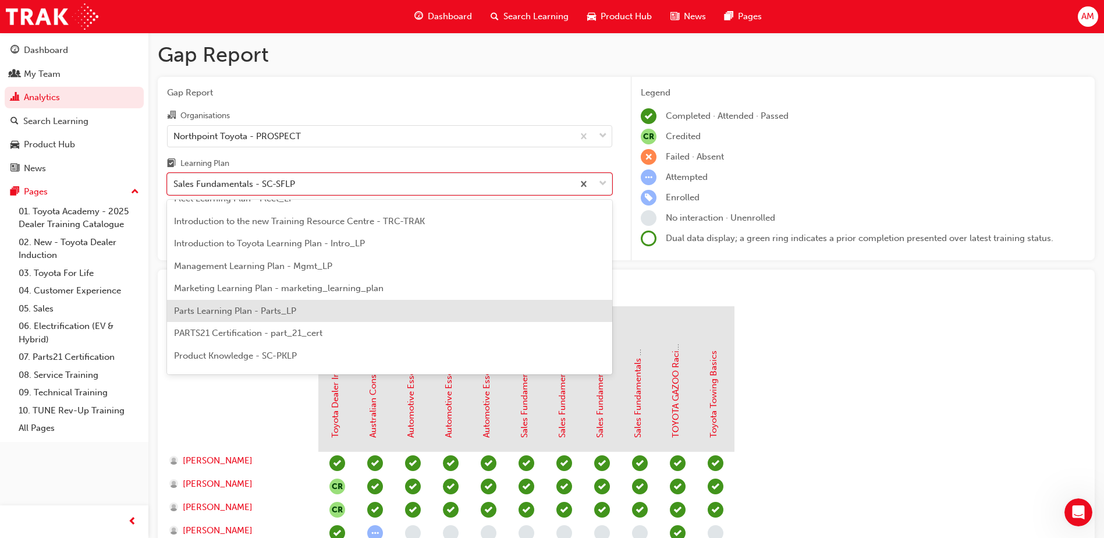
click at [230, 306] on span "Parts Learning Plan - Parts_LP" at bounding box center [235, 311] width 122 height 10
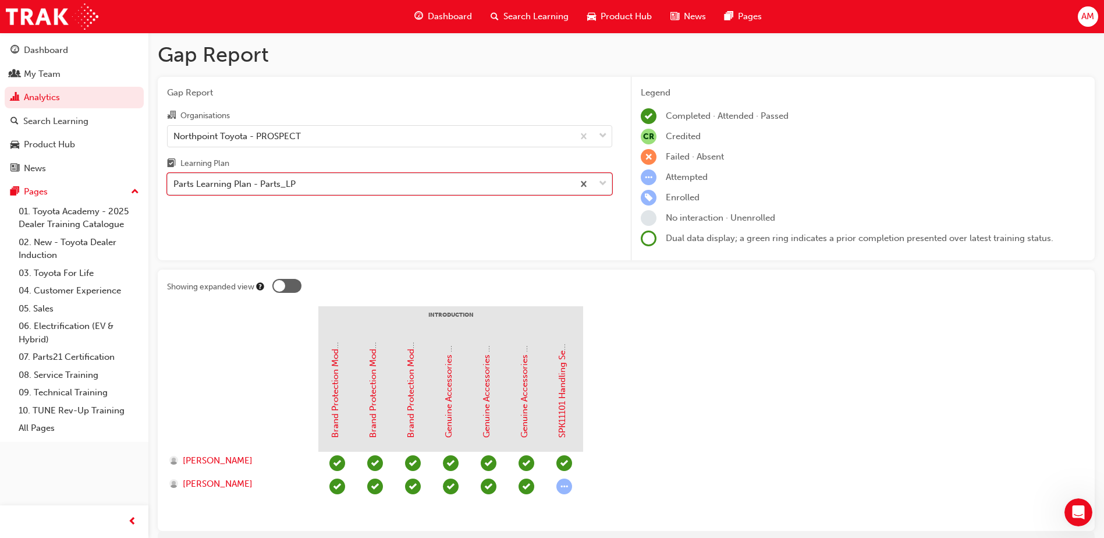
click at [402, 189] on div "Parts Learning Plan - Parts_LP" at bounding box center [371, 184] width 406 height 20
click at [175, 189] on input "Learning Plan option Parts Learning Plan - Parts_LP, selected. 0 results availa…" at bounding box center [173, 184] width 1 height 10
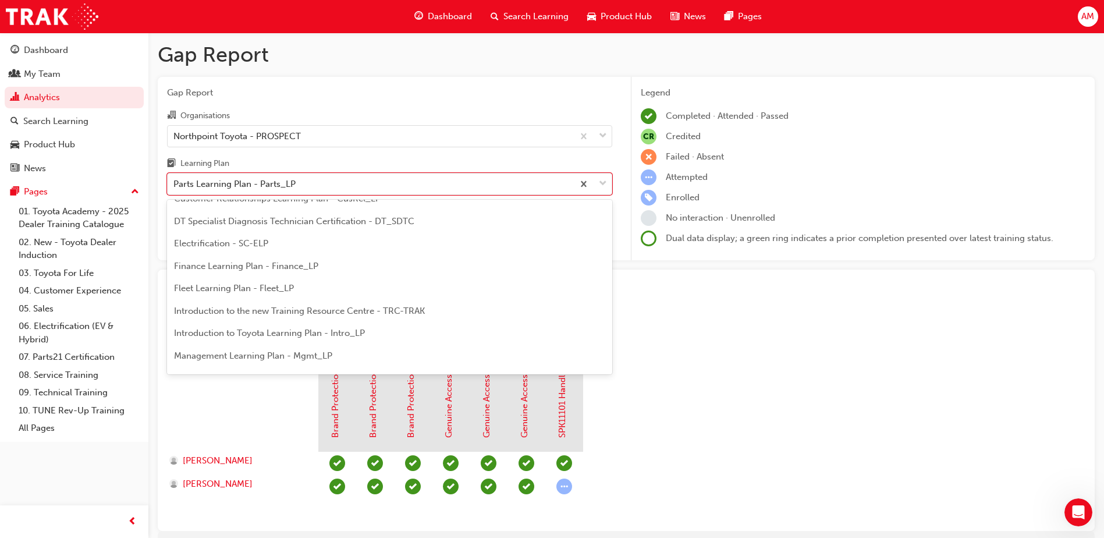
scroll to position [144, 0]
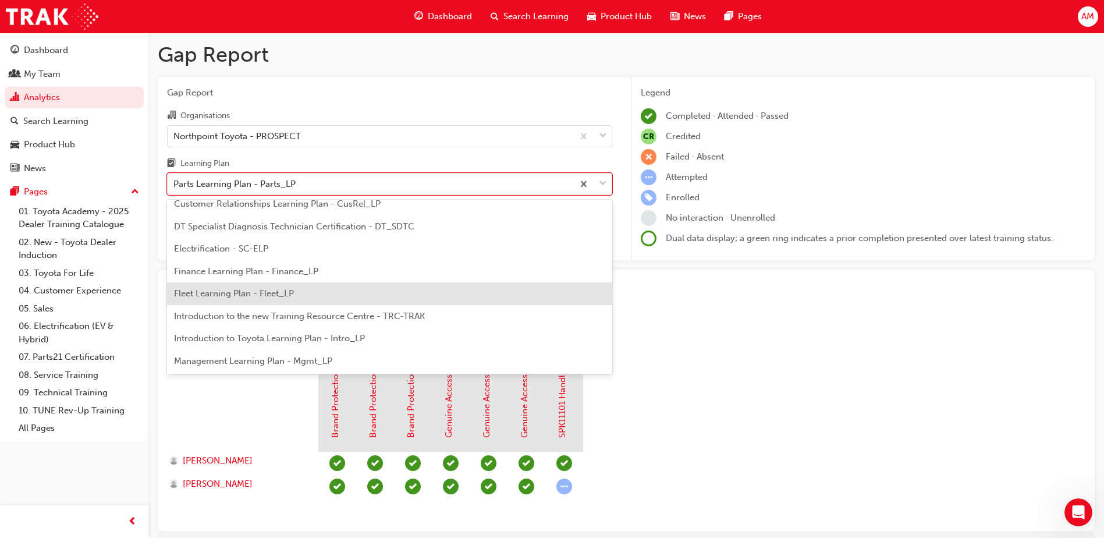
click at [267, 294] on span "Fleet Learning Plan - Fleet_LP" at bounding box center [234, 293] width 120 height 10
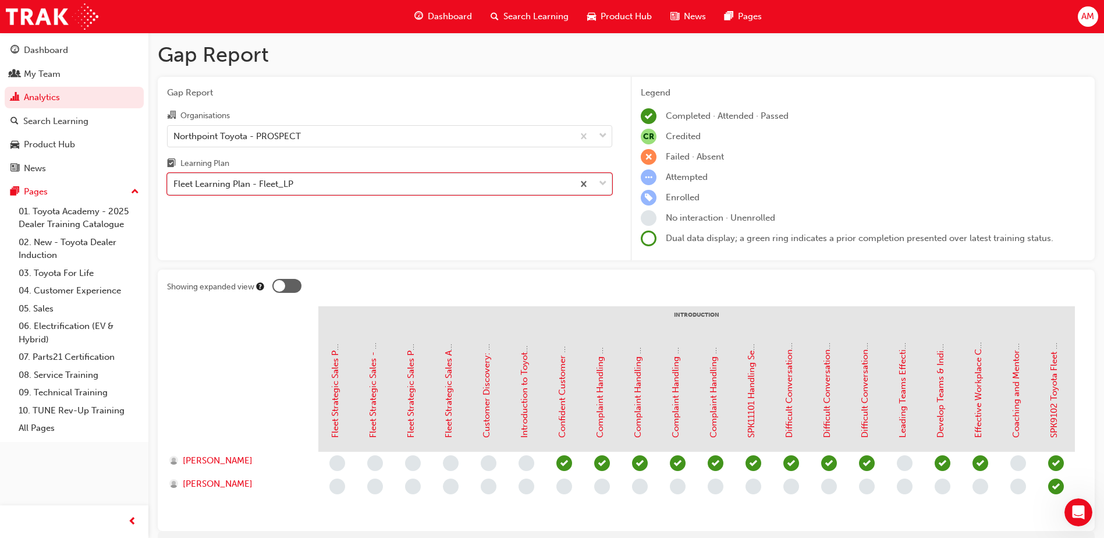
click at [248, 182] on div "Fleet Learning Plan - Fleet_LP" at bounding box center [233, 184] width 120 height 13
click at [175, 182] on input "Learning Plan option Fleet Learning Plan - Fleet_LP, selected. 0 results availa…" at bounding box center [173, 184] width 1 height 10
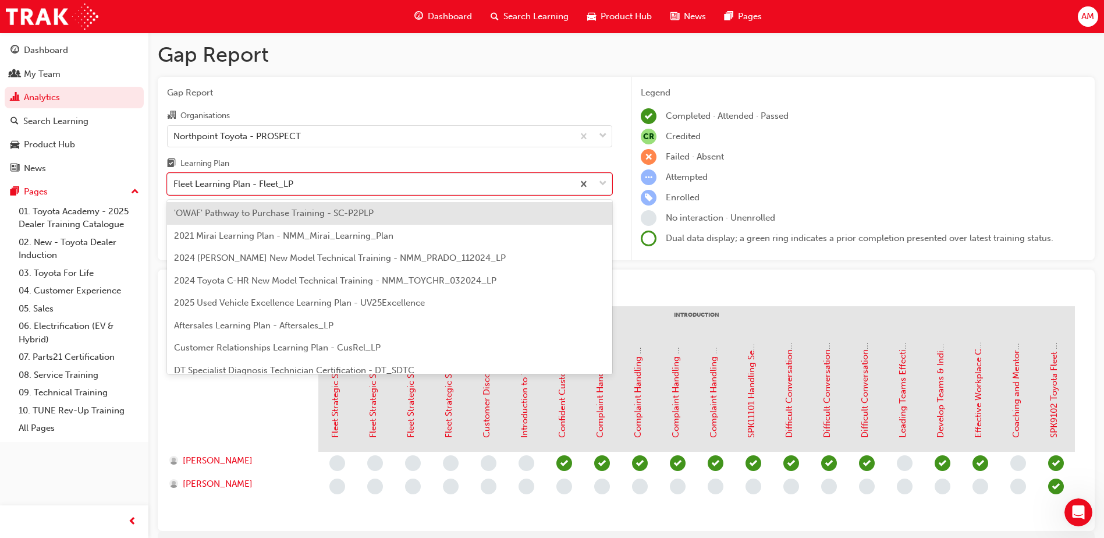
click at [696, 282] on div at bounding box center [678, 288] width 813 height 18
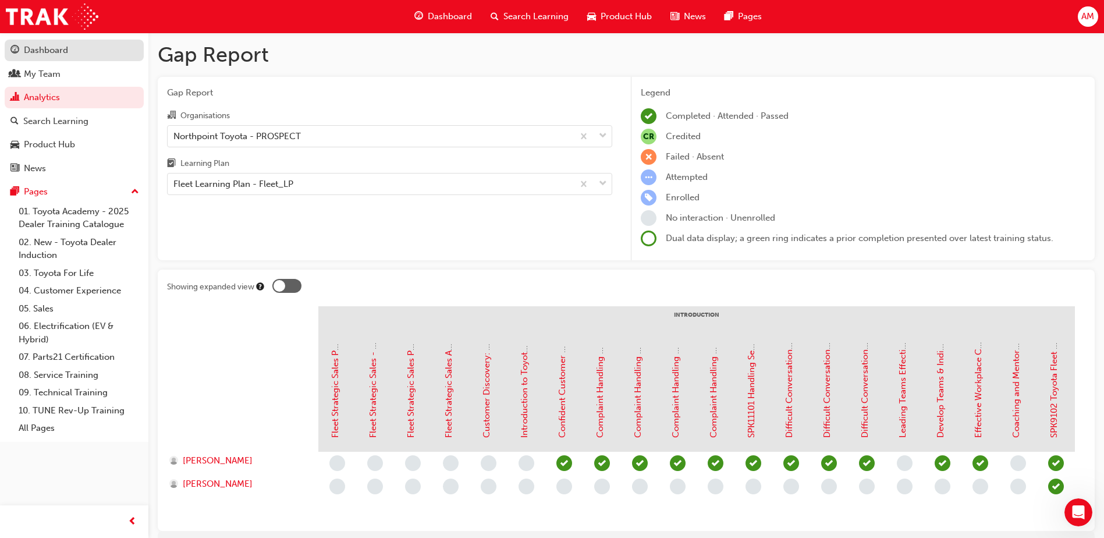
click at [44, 55] on div "Dashboard" at bounding box center [46, 50] width 44 height 13
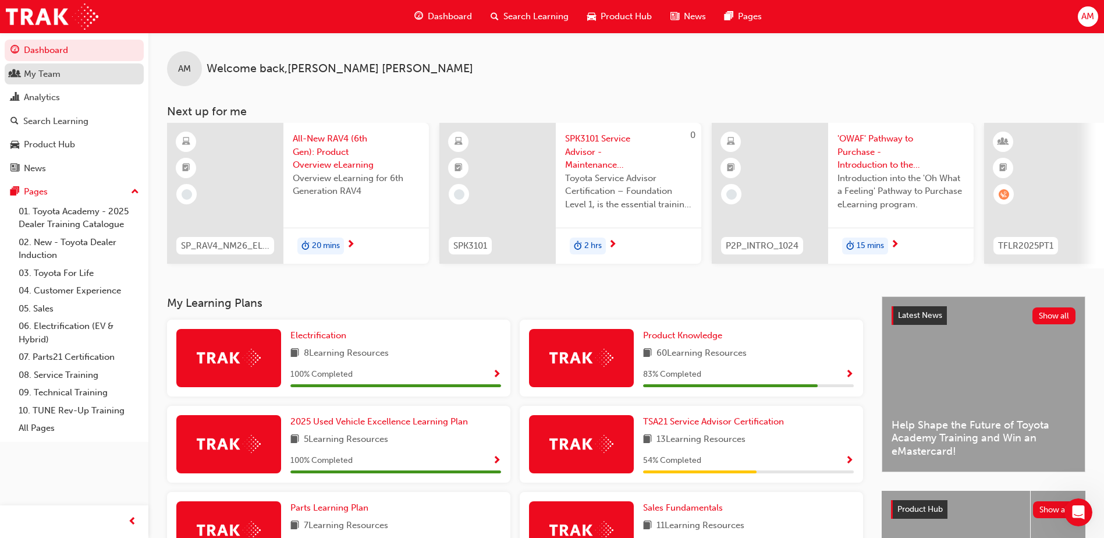
click at [56, 77] on div "My Team" at bounding box center [42, 74] width 37 height 13
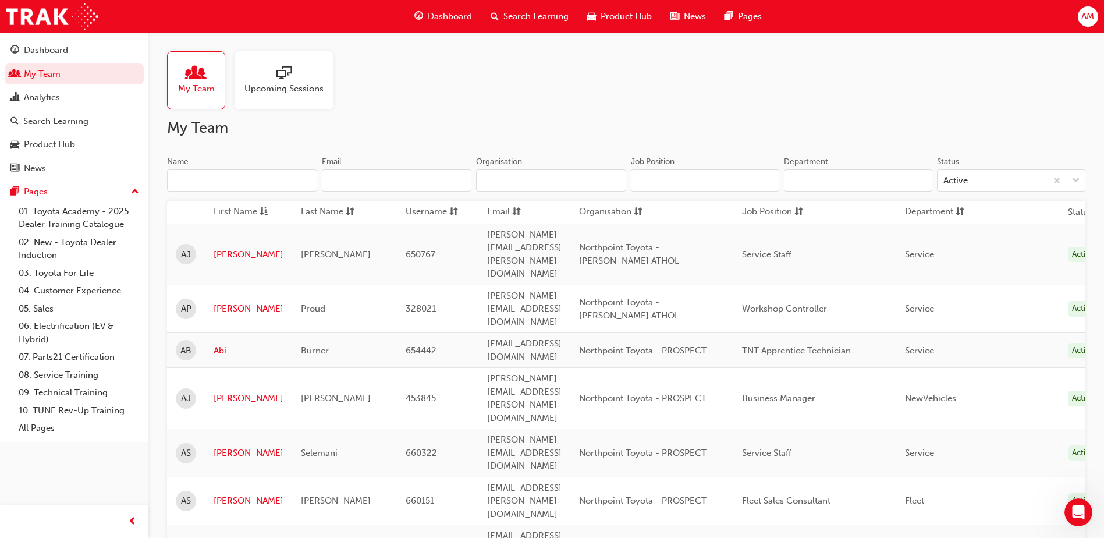
click at [258, 176] on input "Name" at bounding box center [242, 180] width 150 height 22
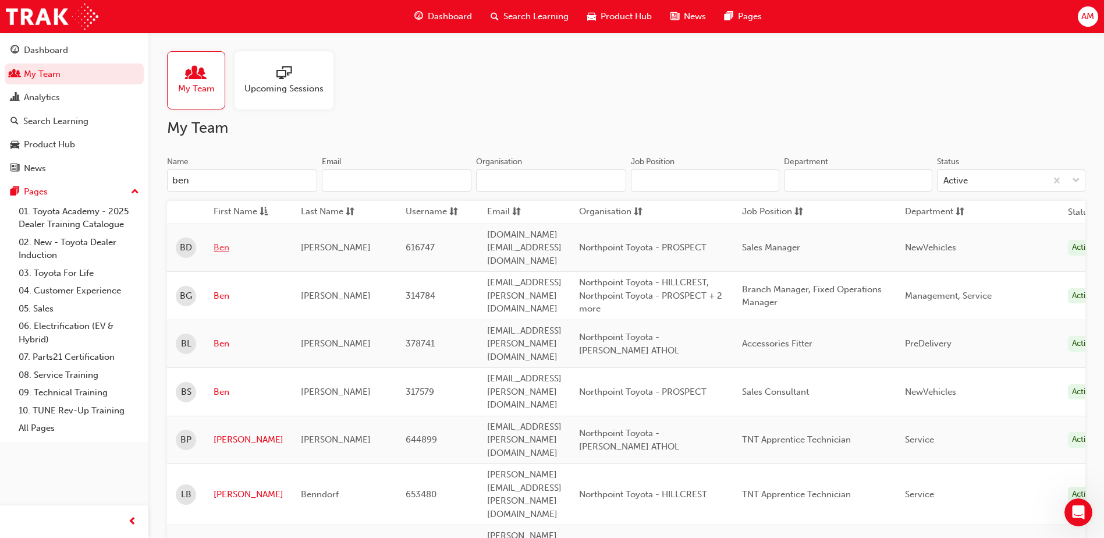
type input "ben"
click at [220, 241] on link "Ben" at bounding box center [249, 247] width 70 height 13
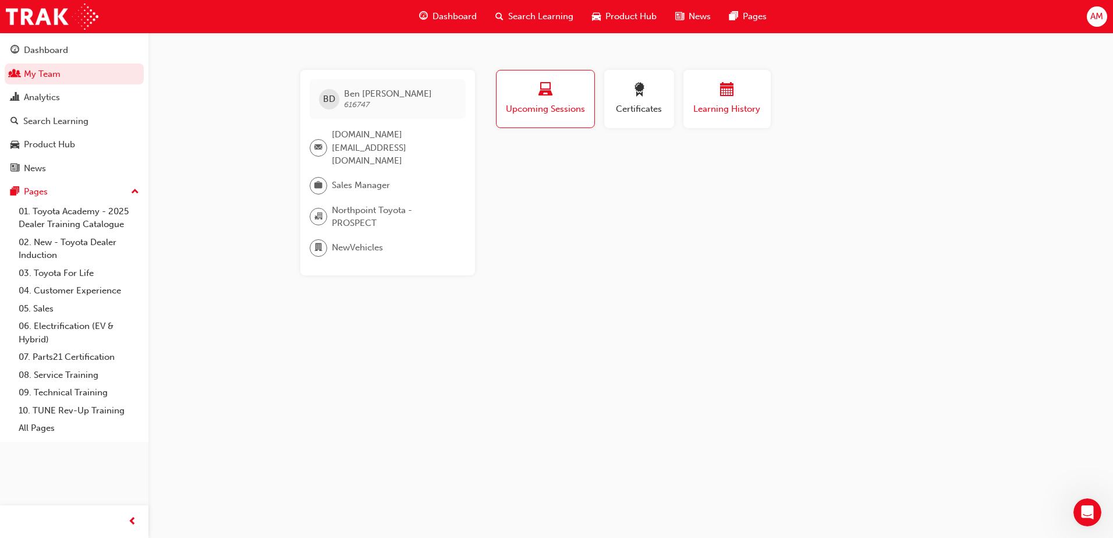
click at [709, 100] on div "button" at bounding box center [727, 92] width 70 height 18
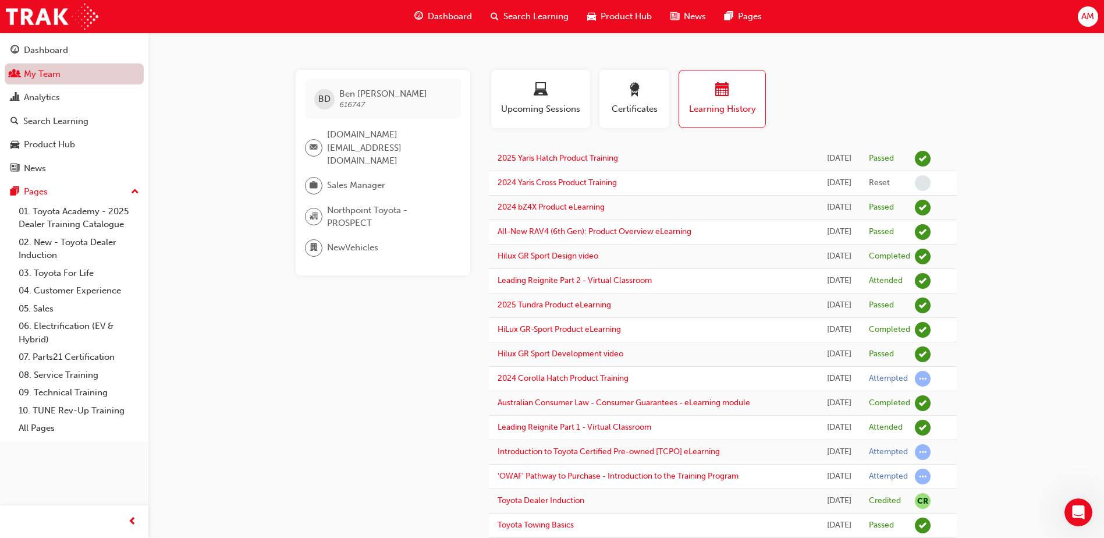
click at [63, 75] on link "My Team" at bounding box center [74, 74] width 139 height 22
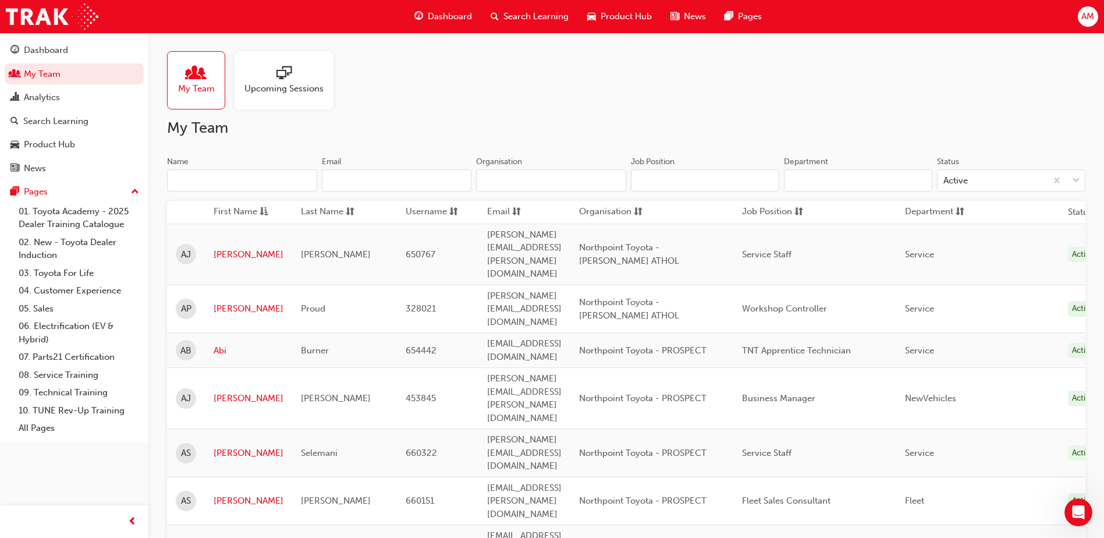
click at [213, 179] on input "Name" at bounding box center [242, 180] width 150 height 22
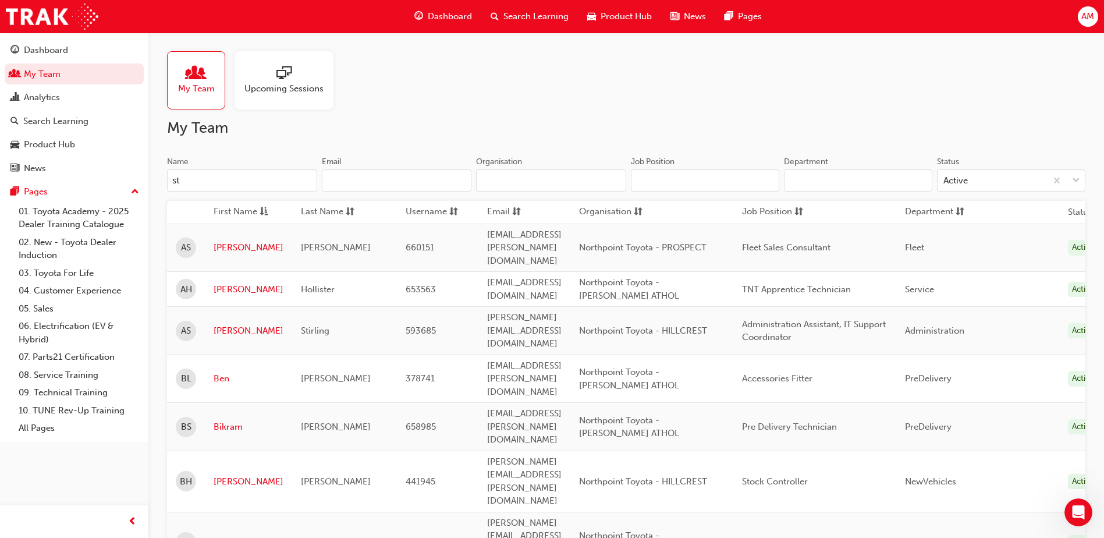
type input "ste"
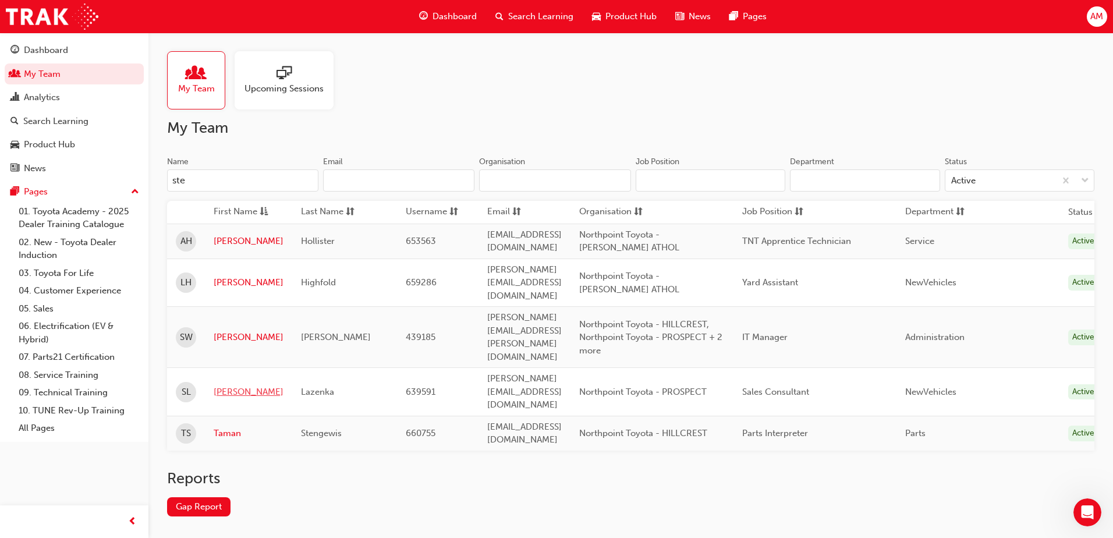
click at [224, 385] on link "[PERSON_NAME]" at bounding box center [249, 391] width 70 height 13
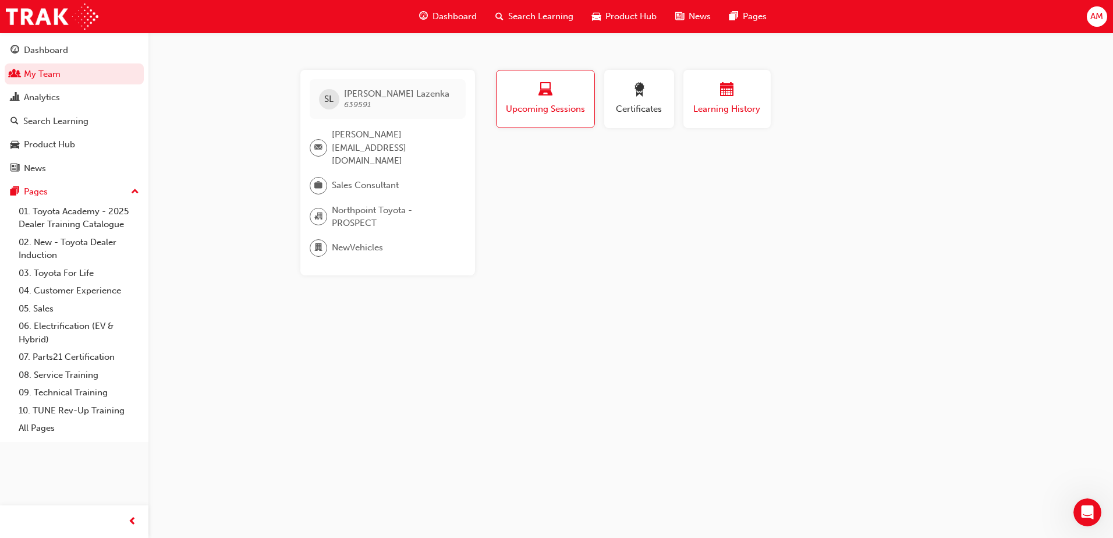
click at [727, 95] on span "calendar-icon" at bounding box center [727, 91] width 14 height 16
